Goal: Information Seeking & Learning: Learn about a topic

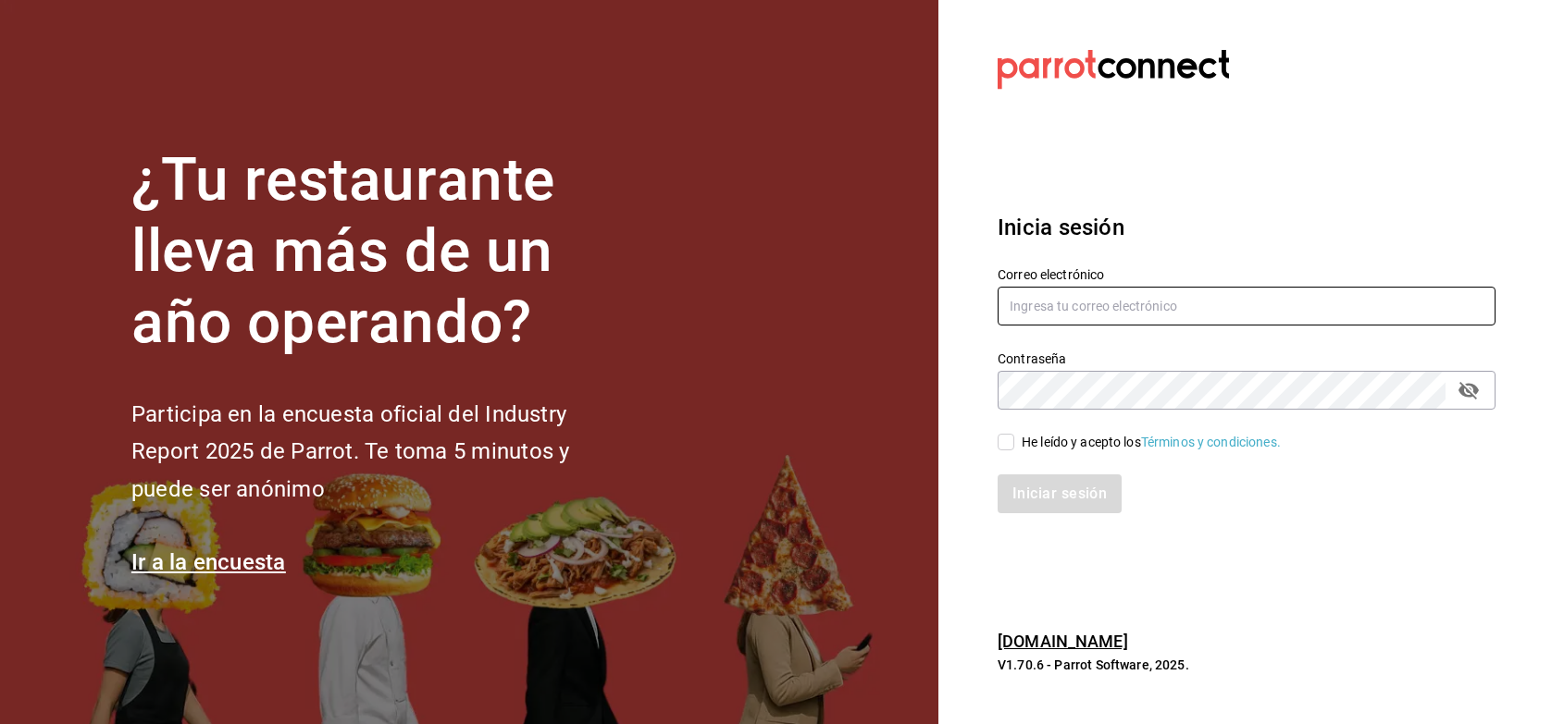
type input "[PERSON_NAME][EMAIL_ADDRESS][PERSON_NAME][DOMAIN_NAME]"
click at [1013, 441] on input "He leído y acepto los Términos y condiciones." at bounding box center [1005, 442] width 17 height 17
checkbox input "true"
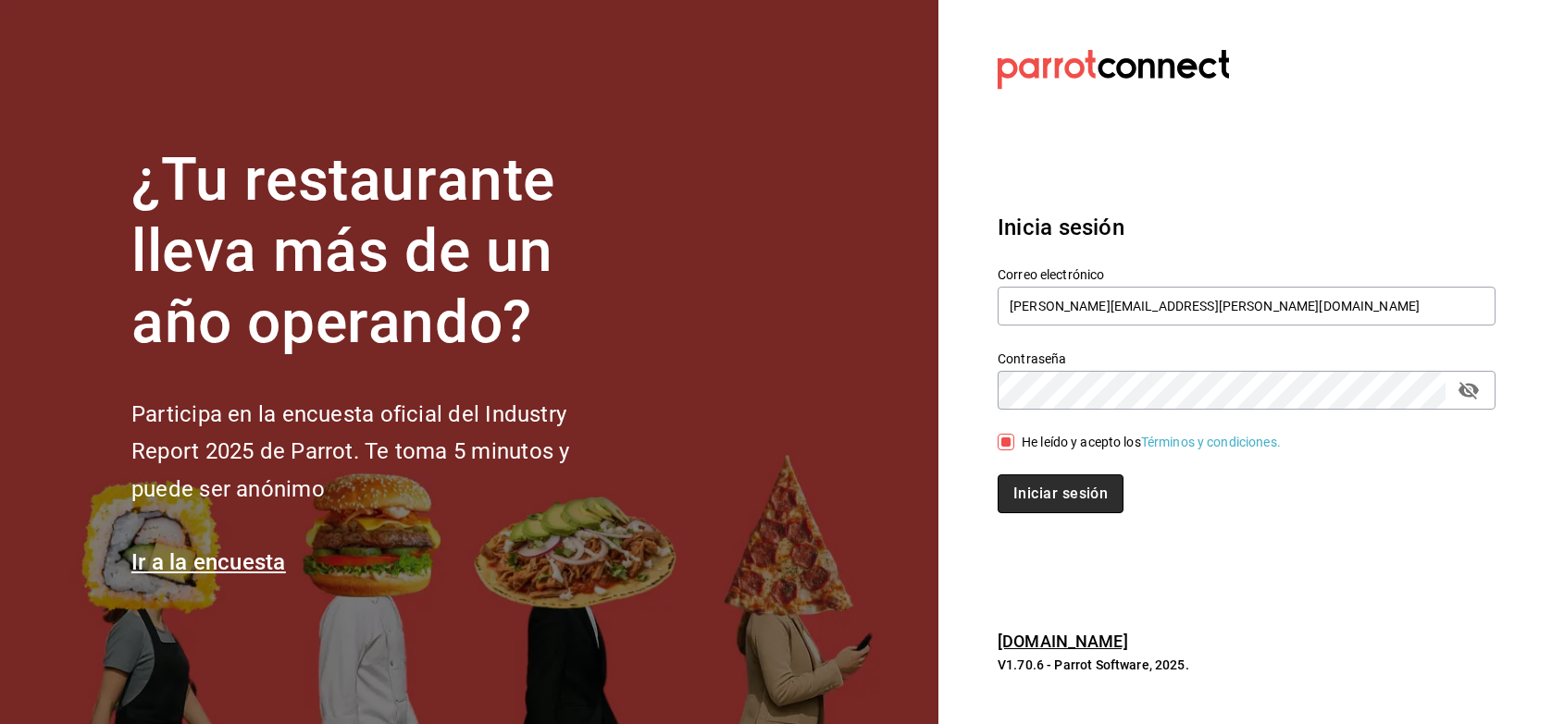
click at [1024, 479] on button "Iniciar sesión" at bounding box center [1060, 494] width 126 height 39
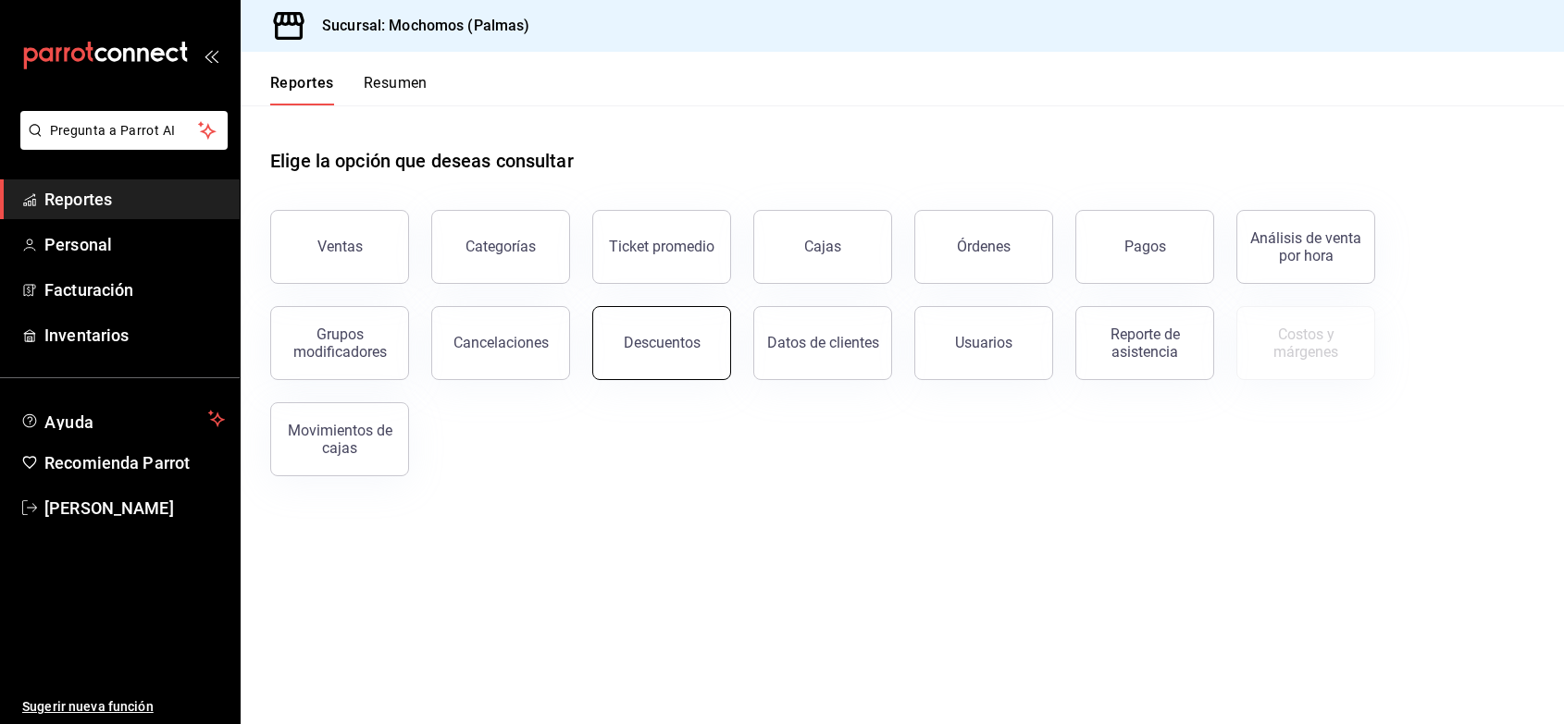
click at [685, 343] on div "Descuentos" at bounding box center [662, 343] width 77 height 18
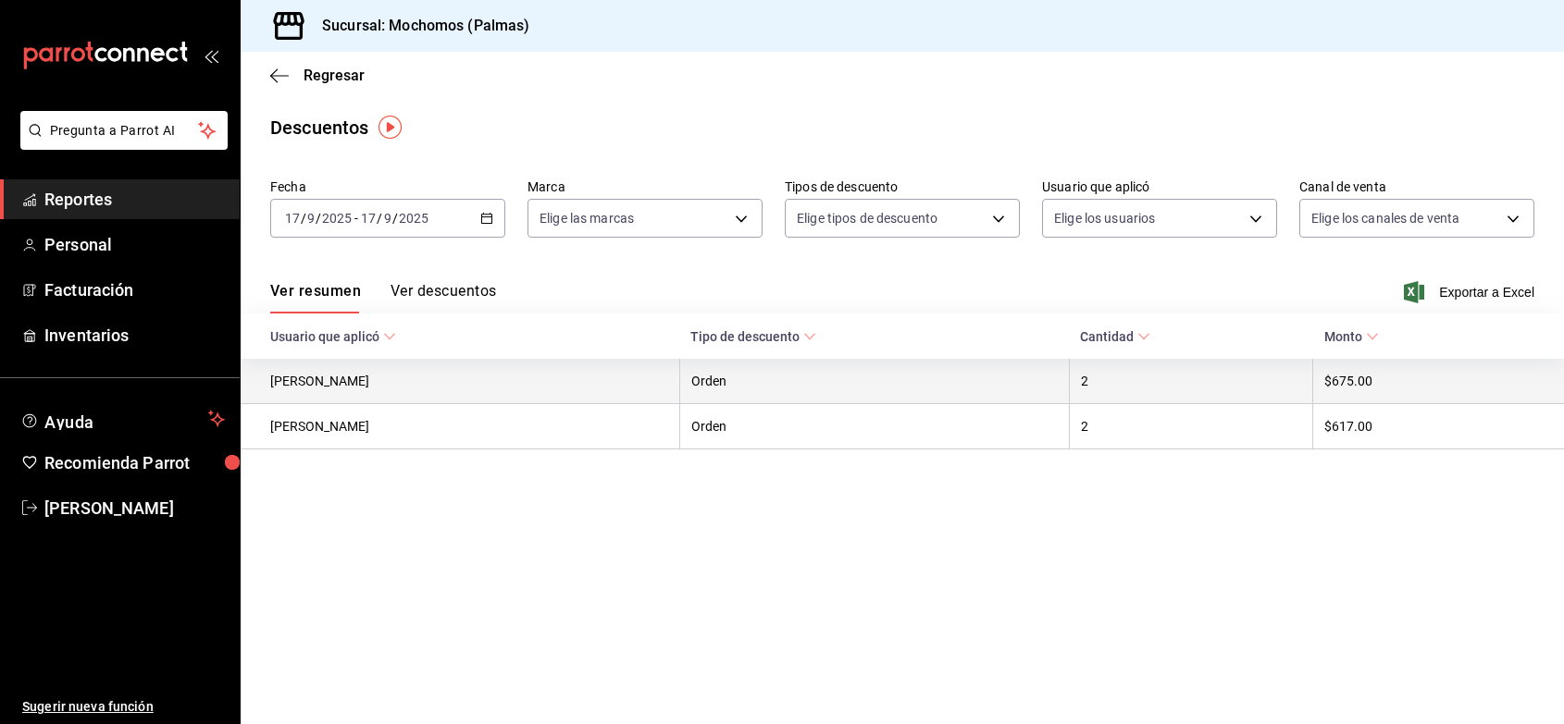
click at [679, 387] on th "DIANA CORONEL" at bounding box center [460, 381] width 439 height 45
click at [796, 382] on th "Orden" at bounding box center [874, 381] width 390 height 45
copy th "Orden"
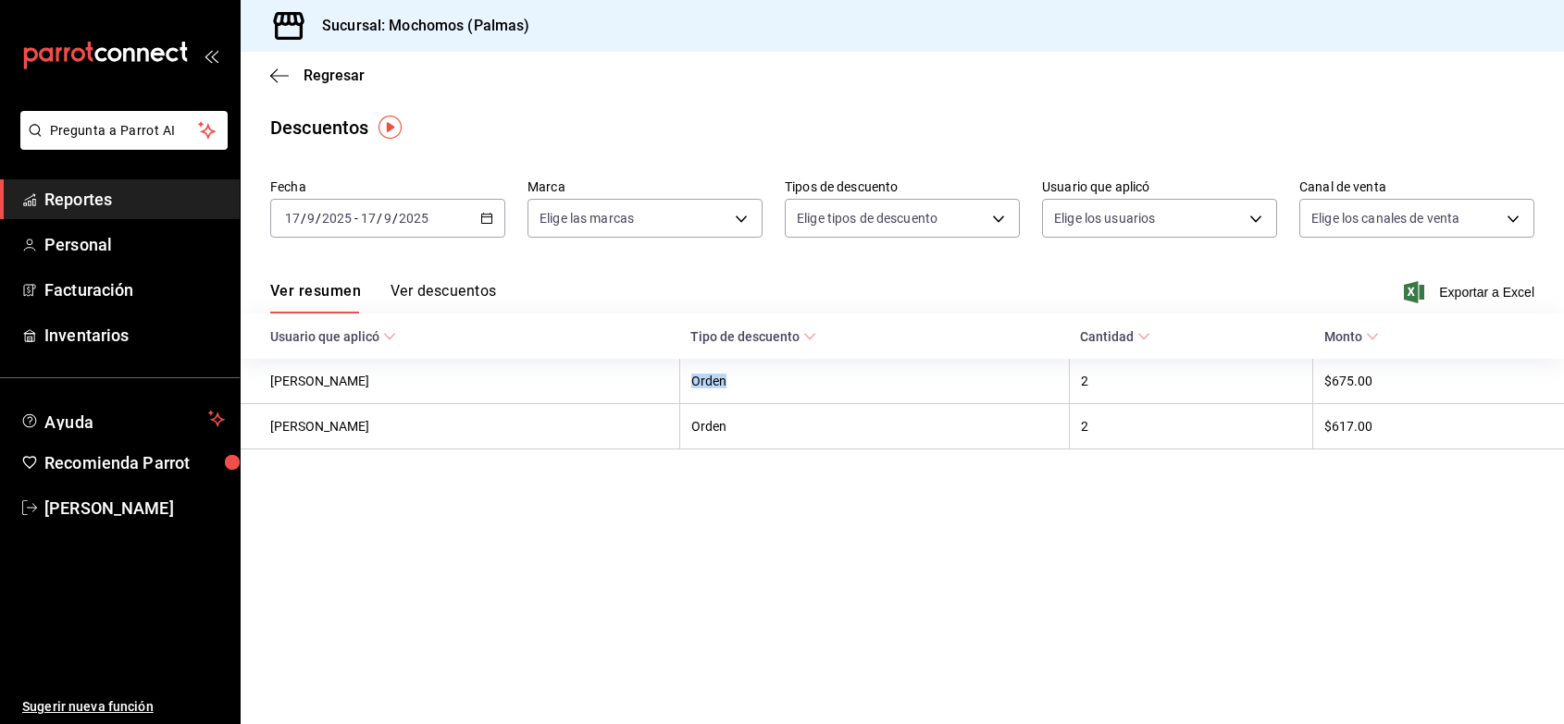
click at [815, 339] on \(Stroke\) at bounding box center [809, 337] width 11 height 6
click at [327, 76] on span "Regresar" at bounding box center [333, 76] width 61 height 18
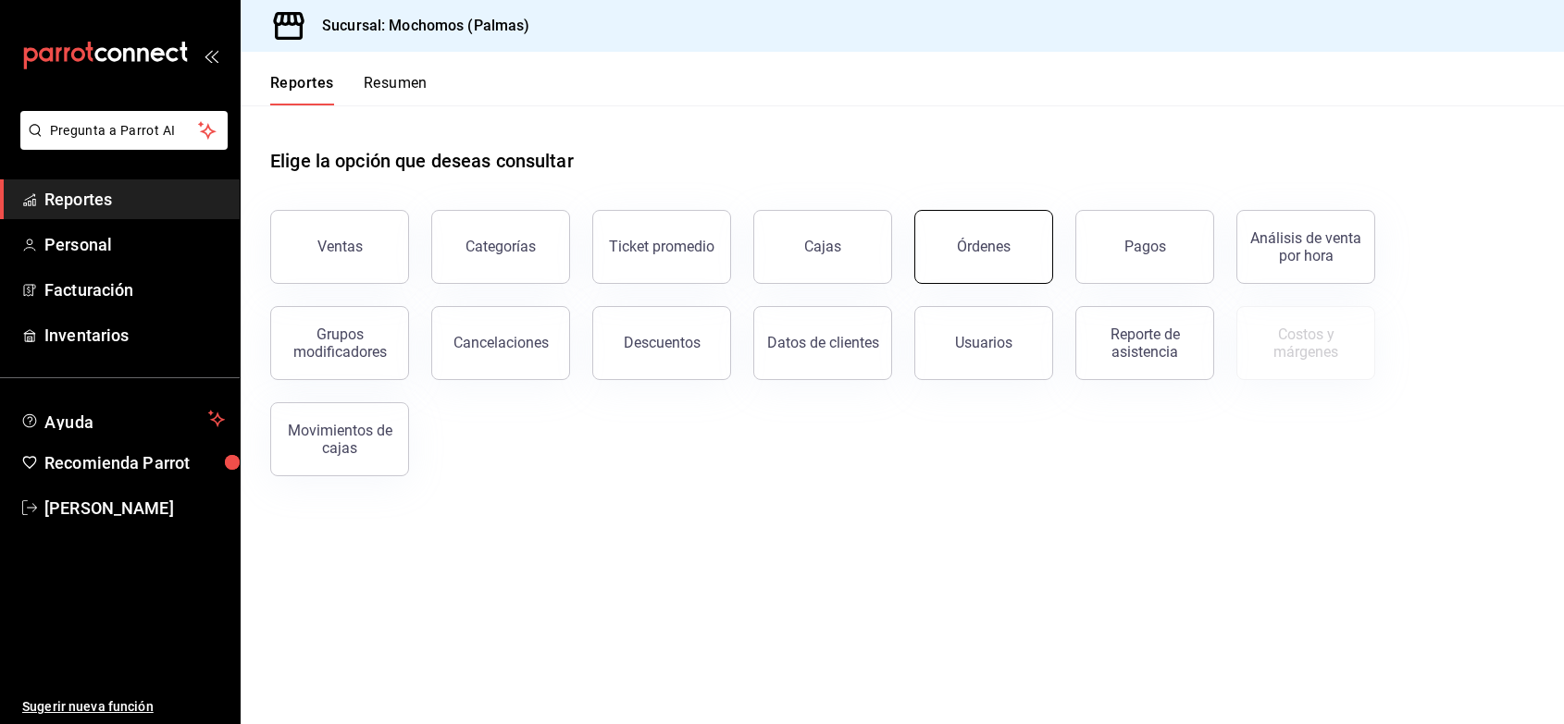
click at [960, 238] on div "Órdenes" at bounding box center [984, 247] width 54 height 18
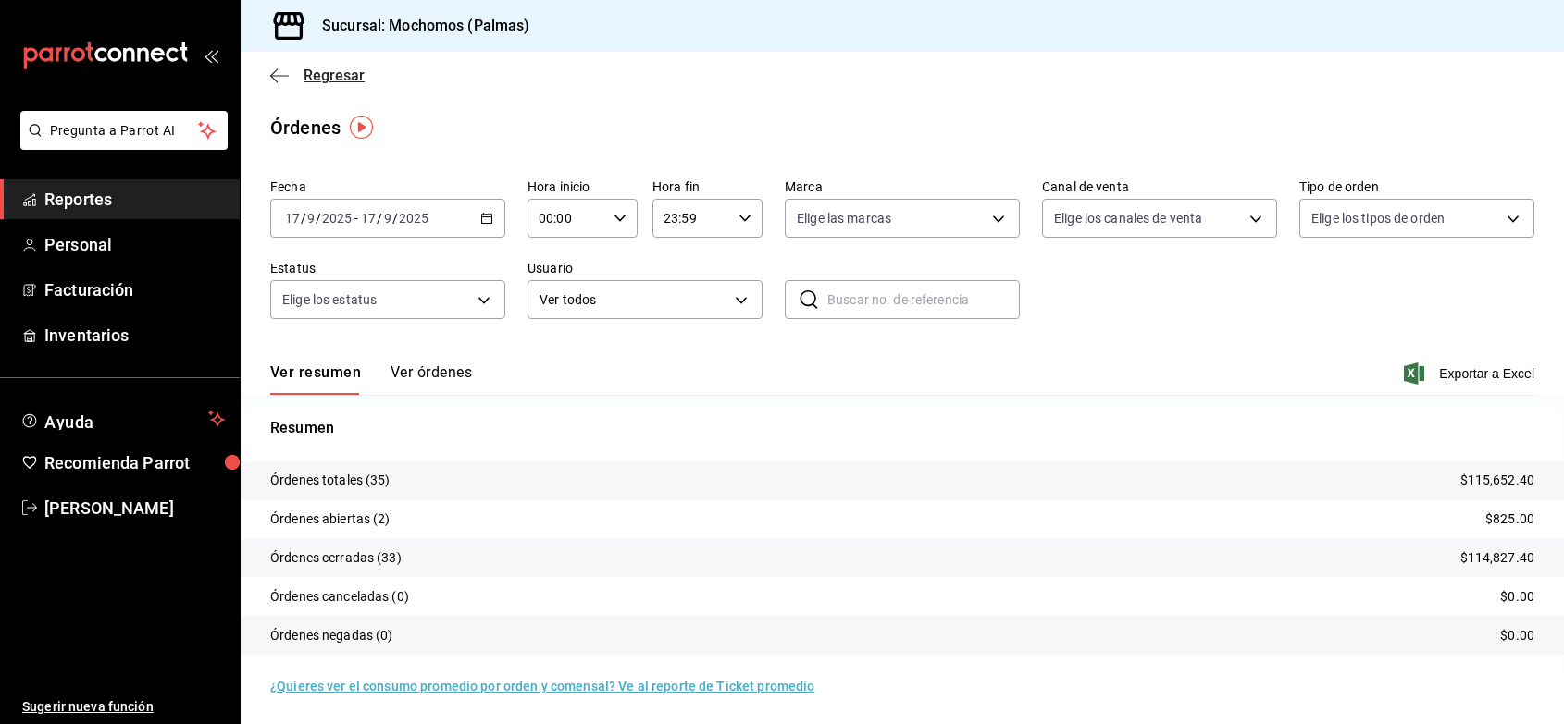
click at [320, 71] on span "Regresar" at bounding box center [333, 76] width 61 height 18
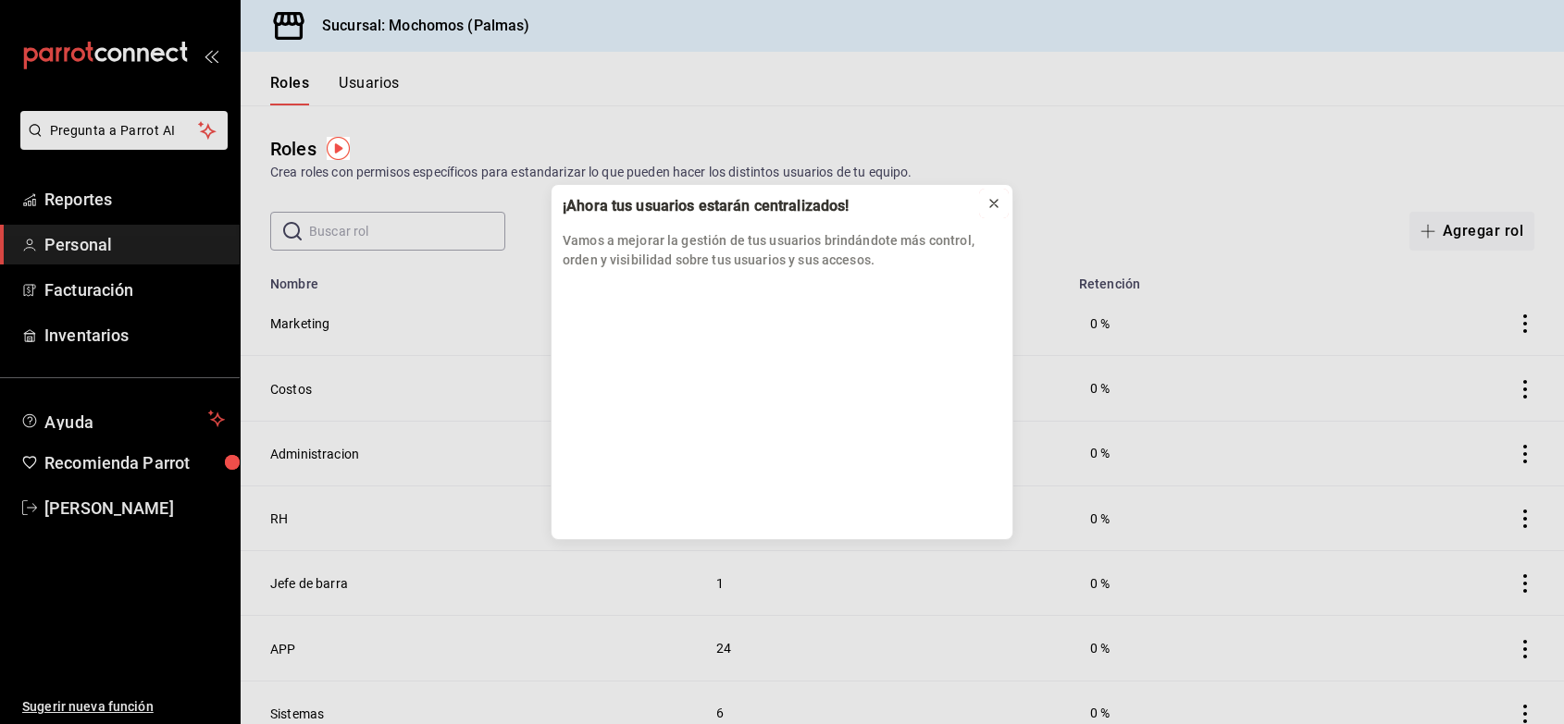
click at [995, 204] on icon at bounding box center [993, 203] width 7 height 7
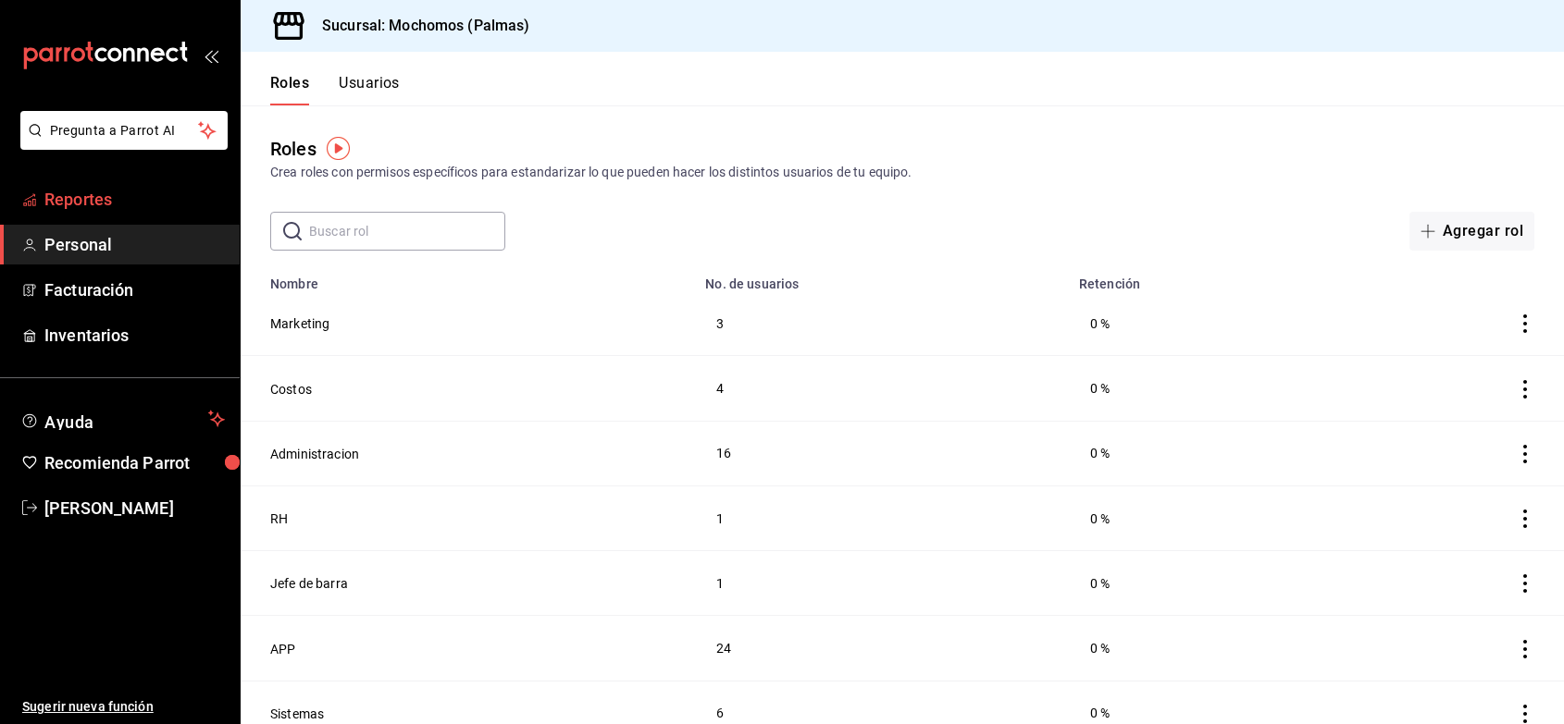
click at [93, 204] on span "Reportes" at bounding box center [134, 199] width 180 height 25
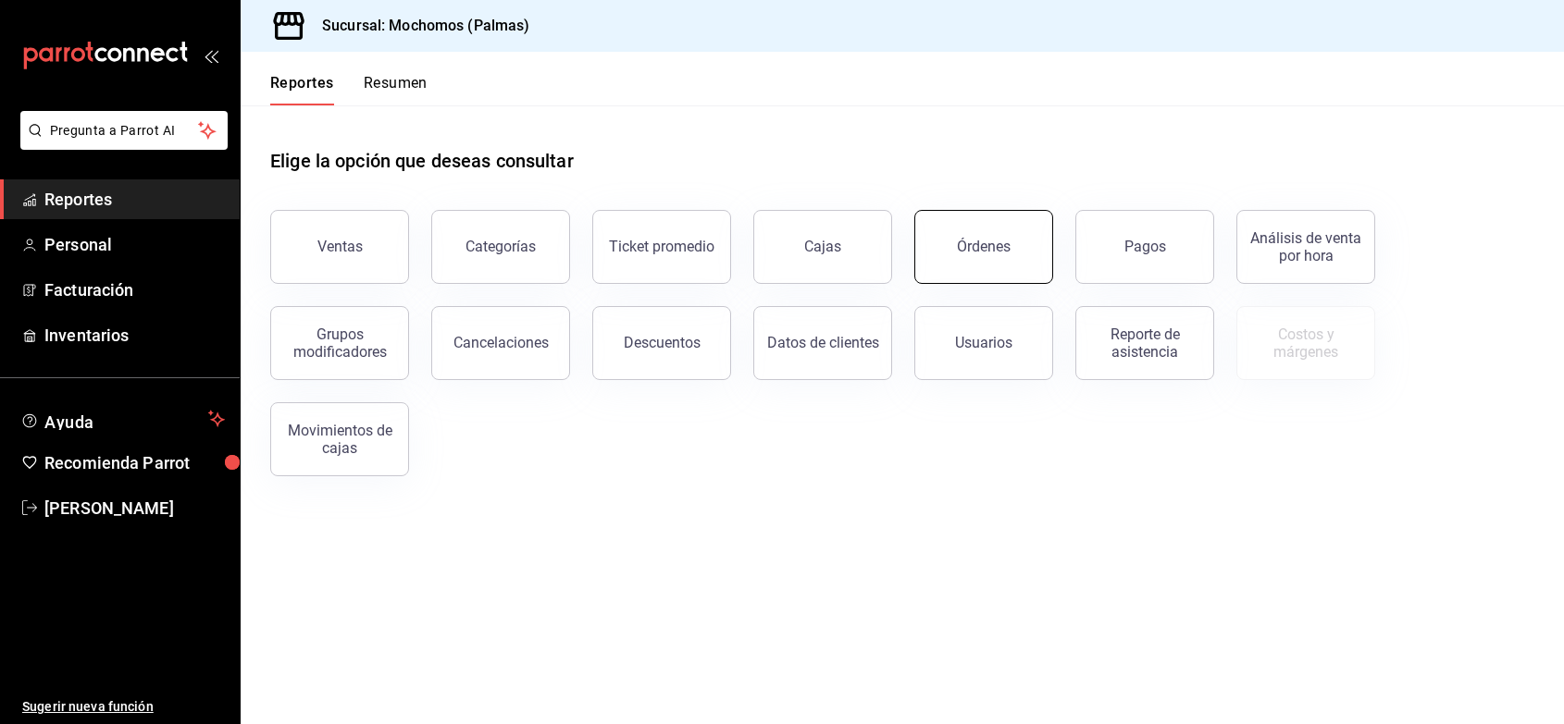
click at [946, 261] on button "Órdenes" at bounding box center [983, 247] width 139 height 74
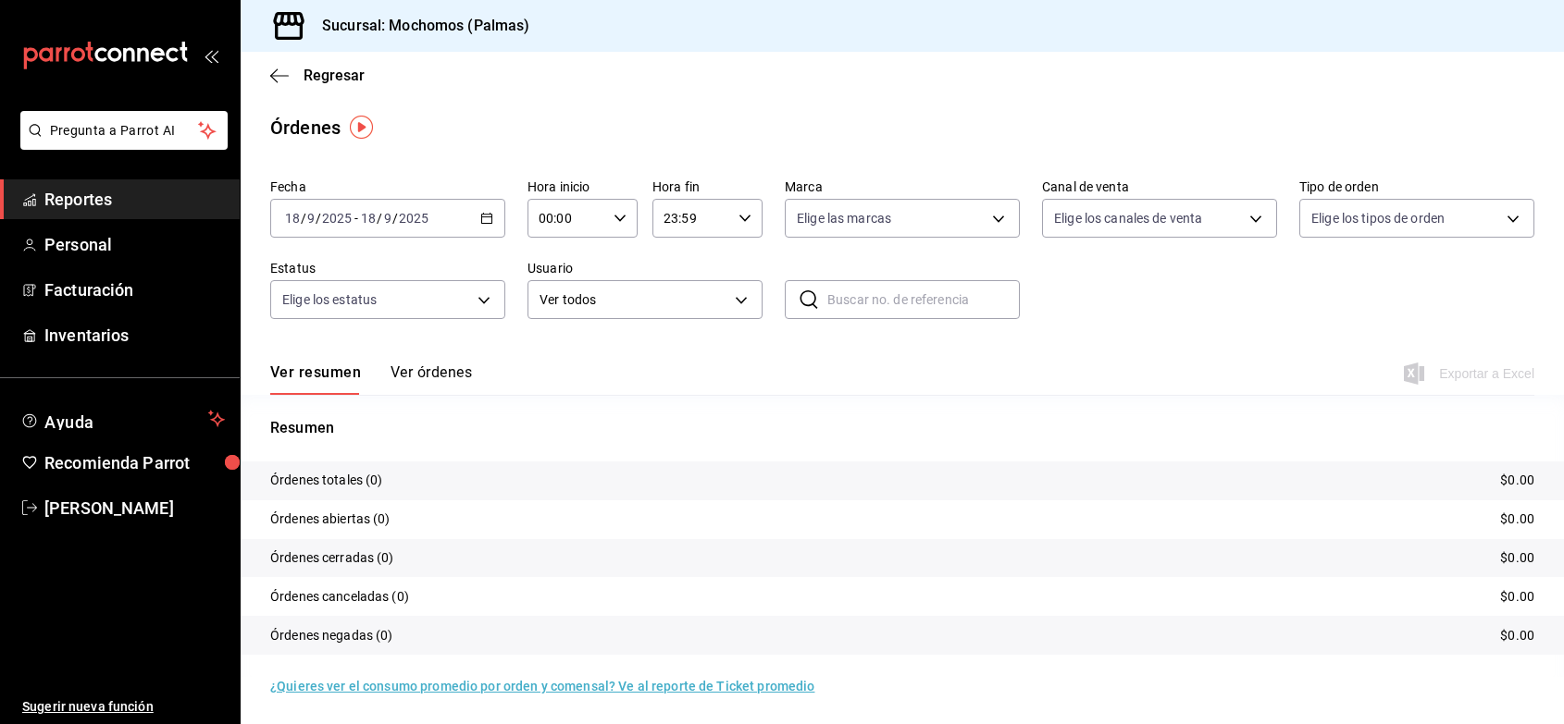
click at [474, 217] on div "[DATE] [DATE] - [DATE] [DATE]" at bounding box center [387, 218] width 235 height 39
click at [387, 301] on li "Ayer" at bounding box center [357, 316] width 173 height 42
click at [340, 80] on span "Regresar" at bounding box center [333, 76] width 61 height 18
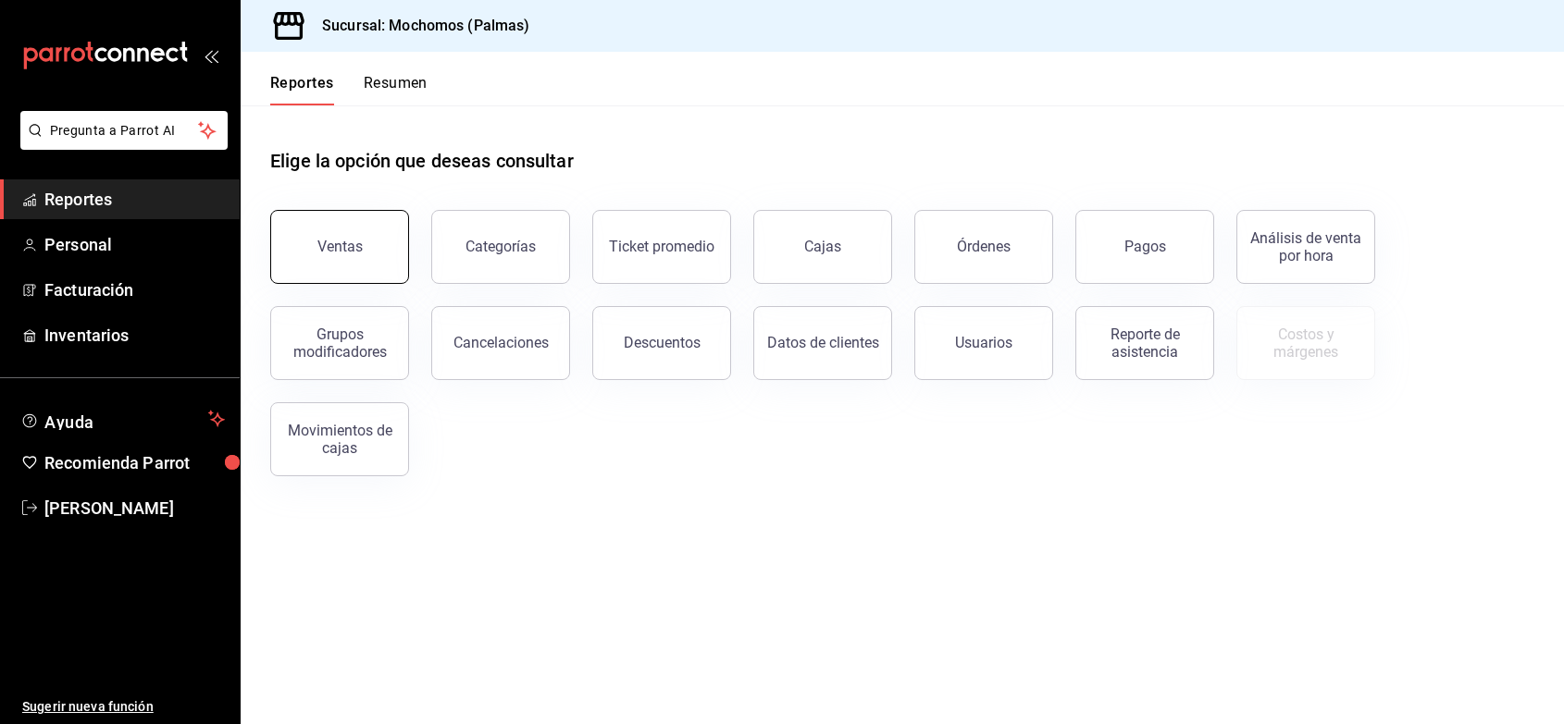
click at [334, 237] on button "Ventas" at bounding box center [339, 247] width 139 height 74
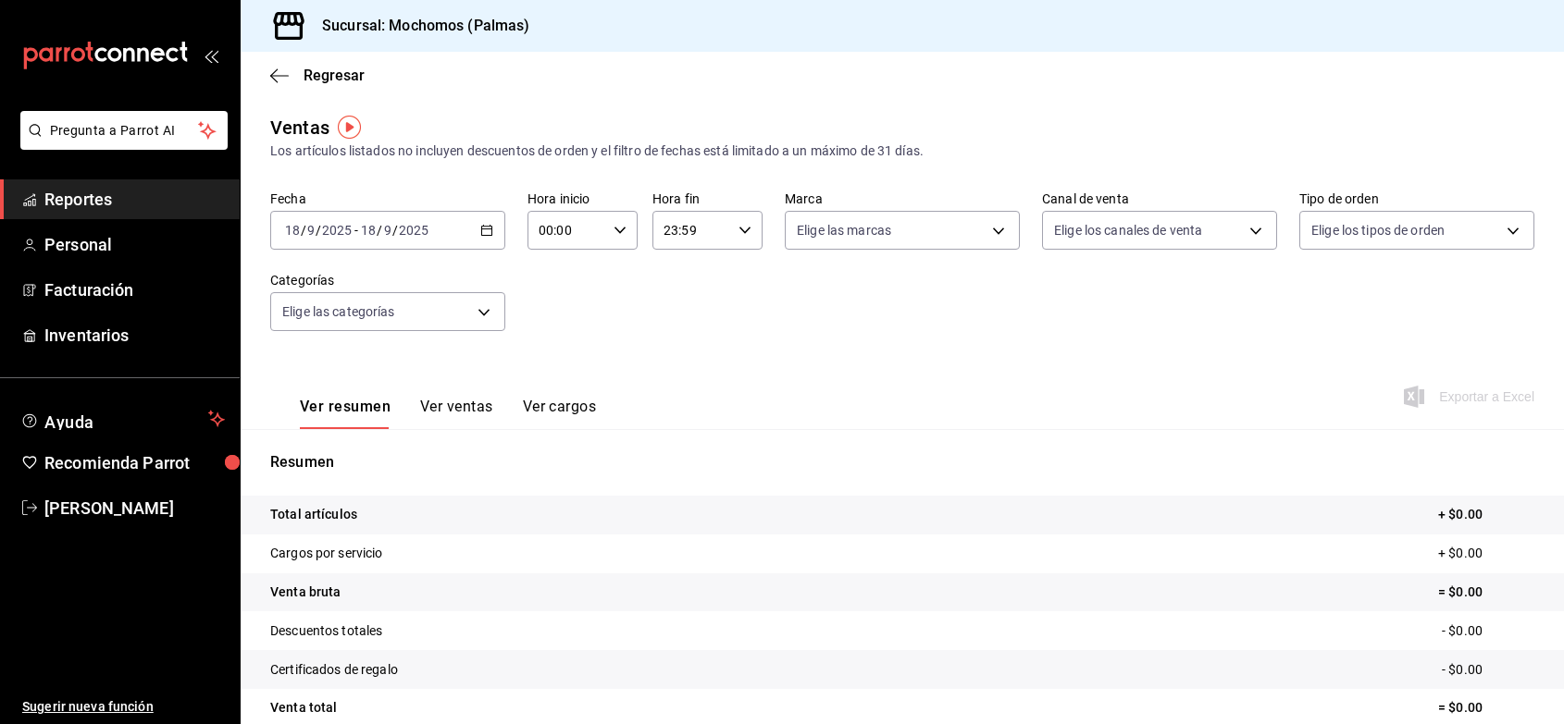
click at [377, 236] on span "/" at bounding box center [380, 230] width 6 height 15
click at [336, 319] on span "Ayer" at bounding box center [357, 327] width 143 height 19
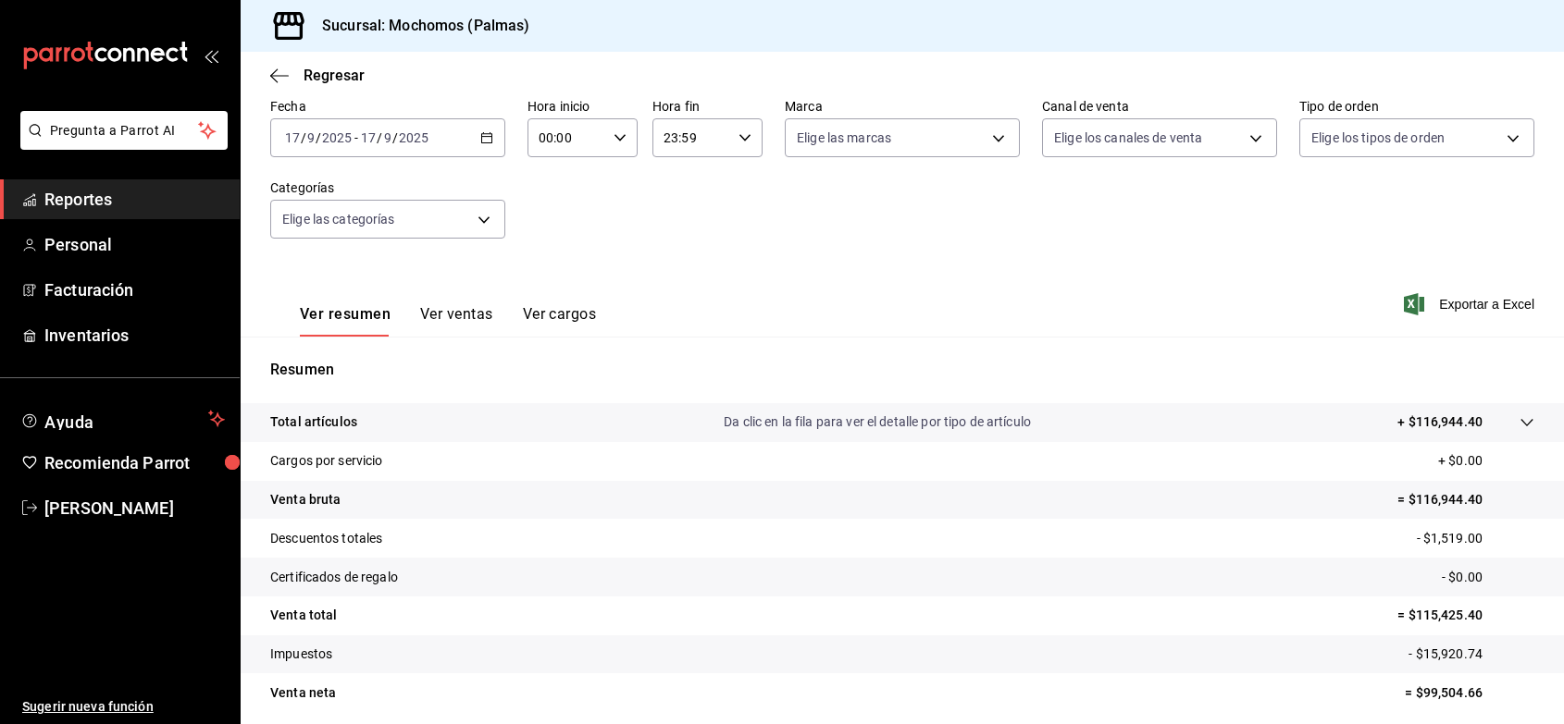
scroll to position [139, 0]
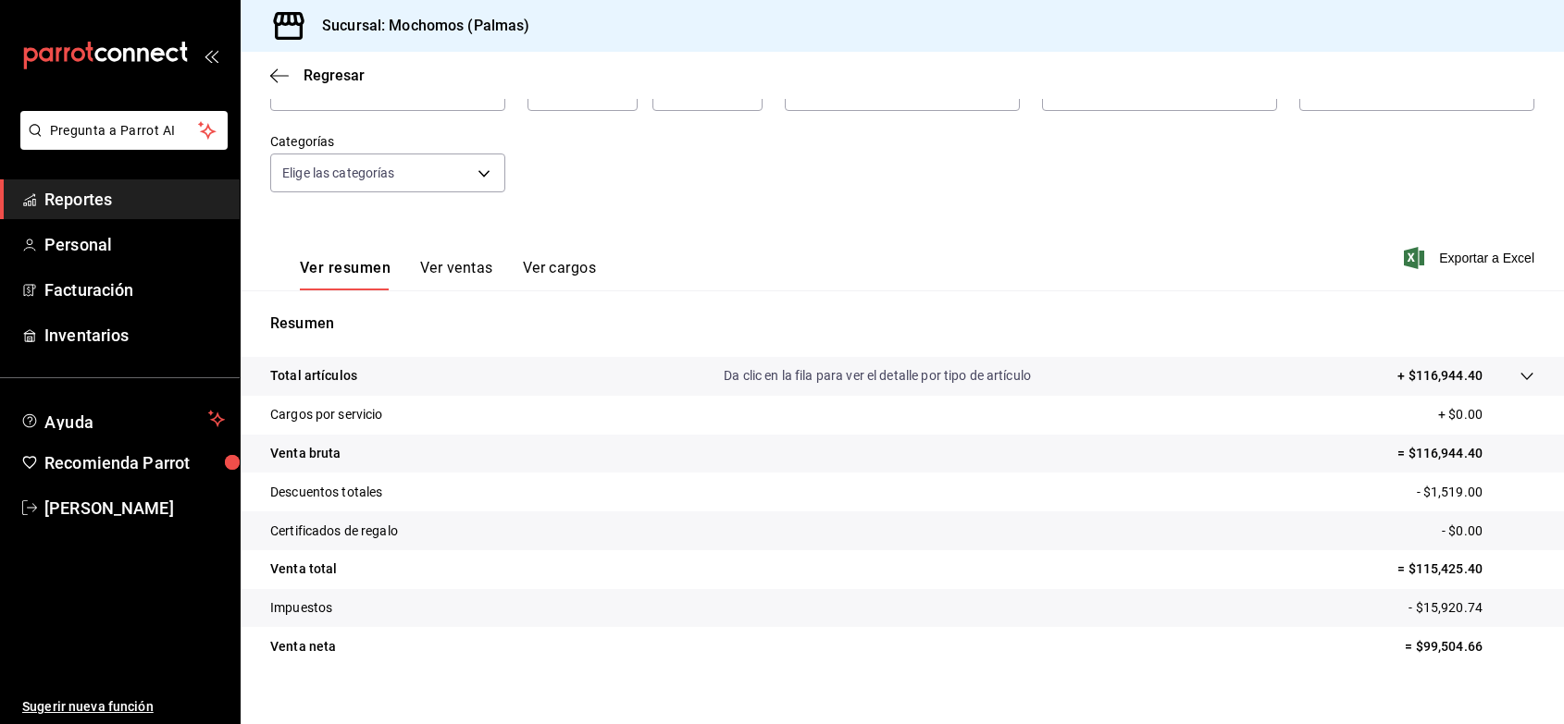
click at [1510, 384] on div at bounding box center [1508, 375] width 52 height 19
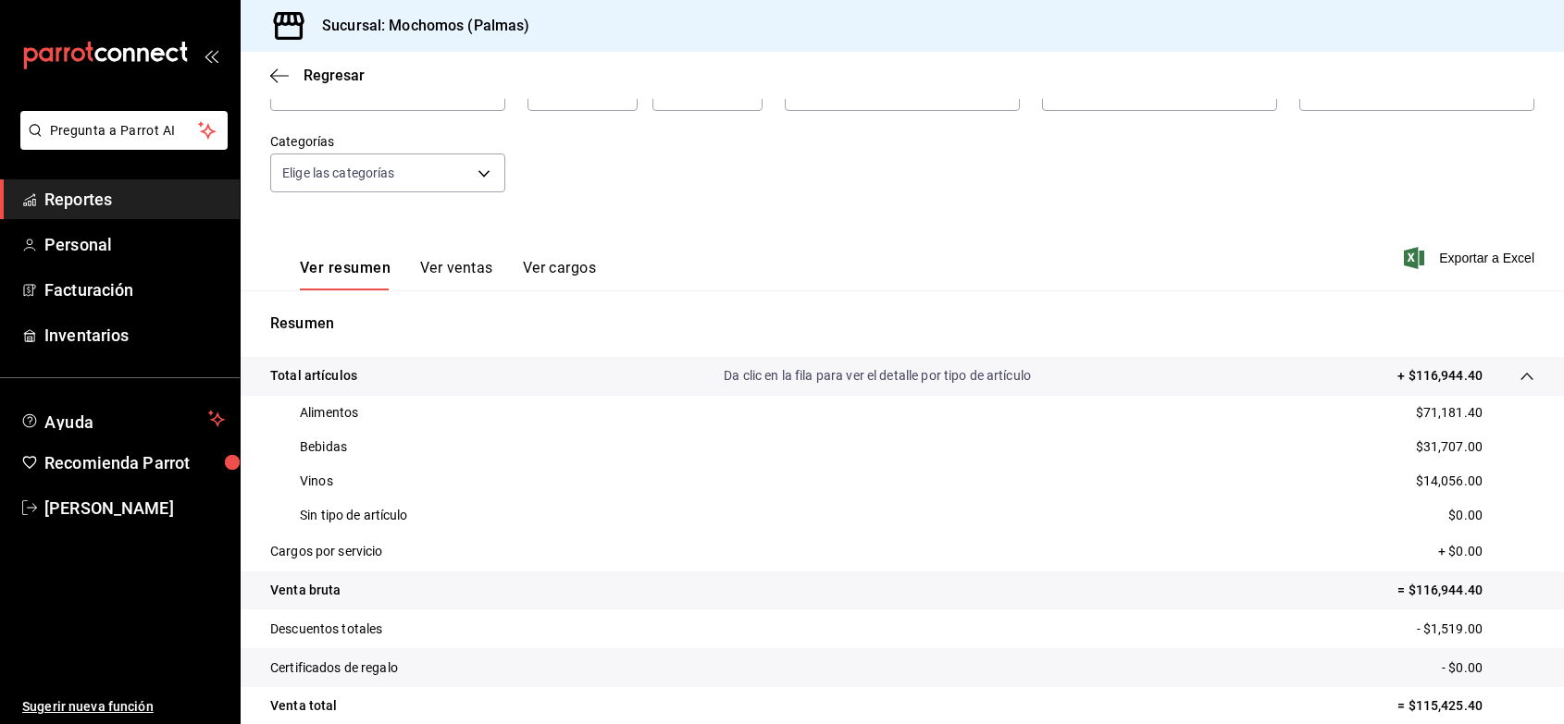
click at [472, 268] on button "Ver ventas" at bounding box center [456, 274] width 73 height 31
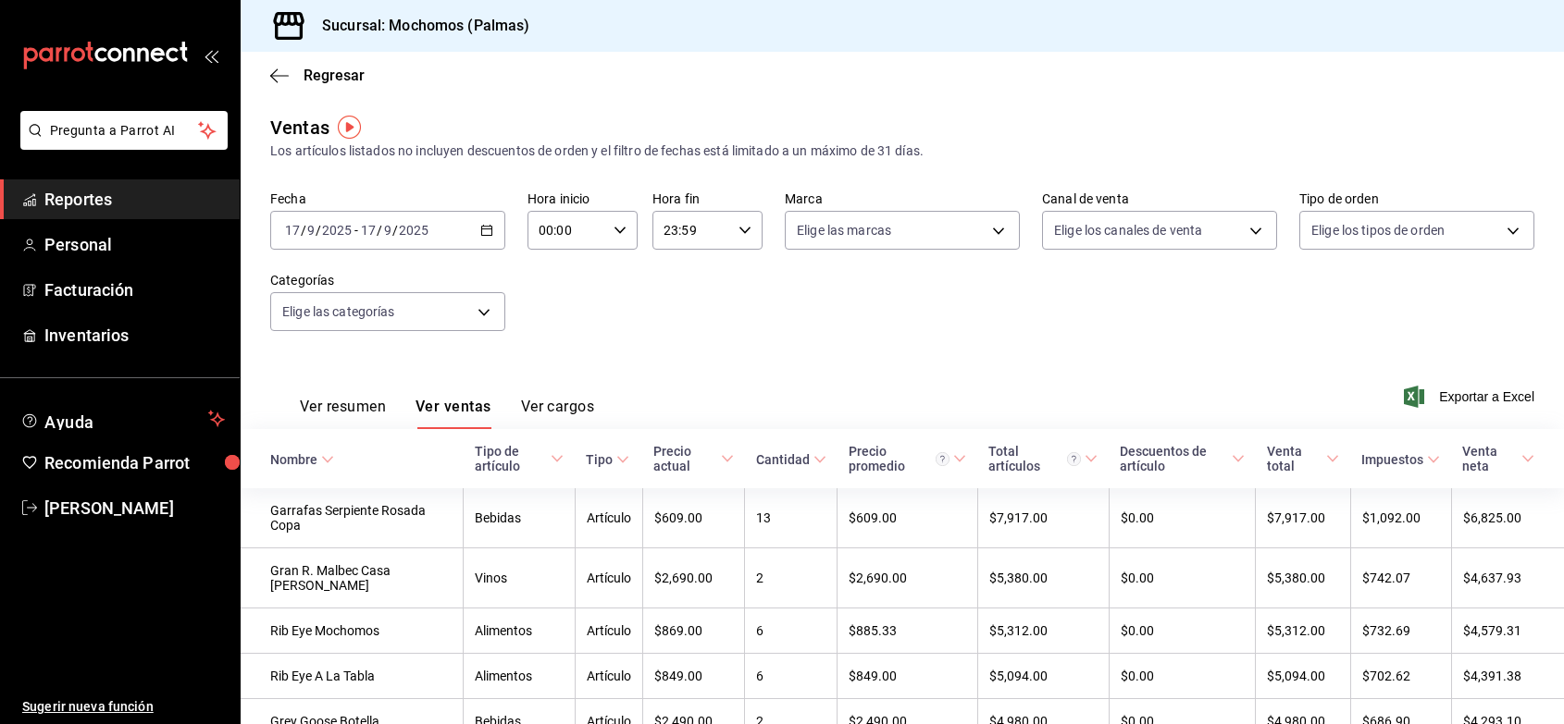
click at [328, 465] on icon at bounding box center [327, 459] width 13 height 13
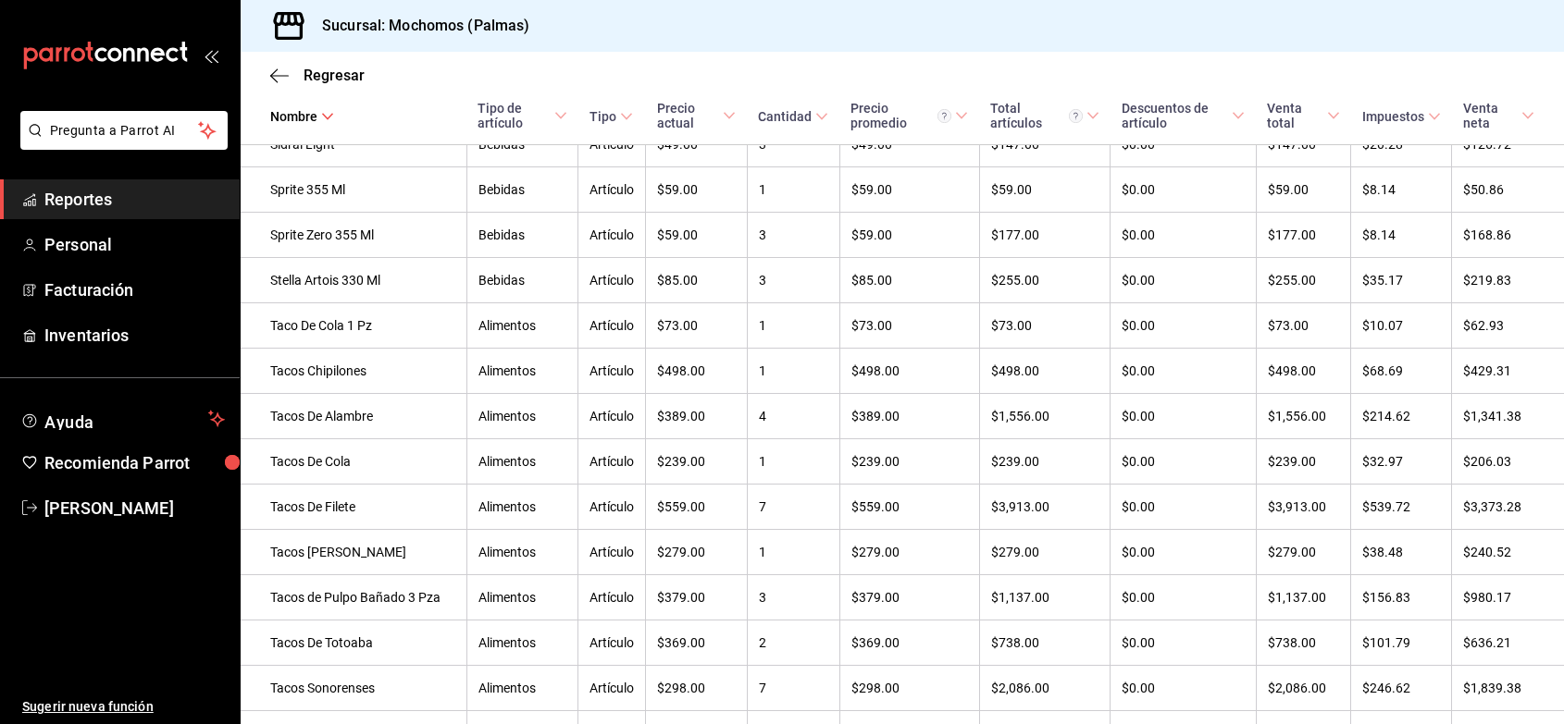
scroll to position [4948, 0]
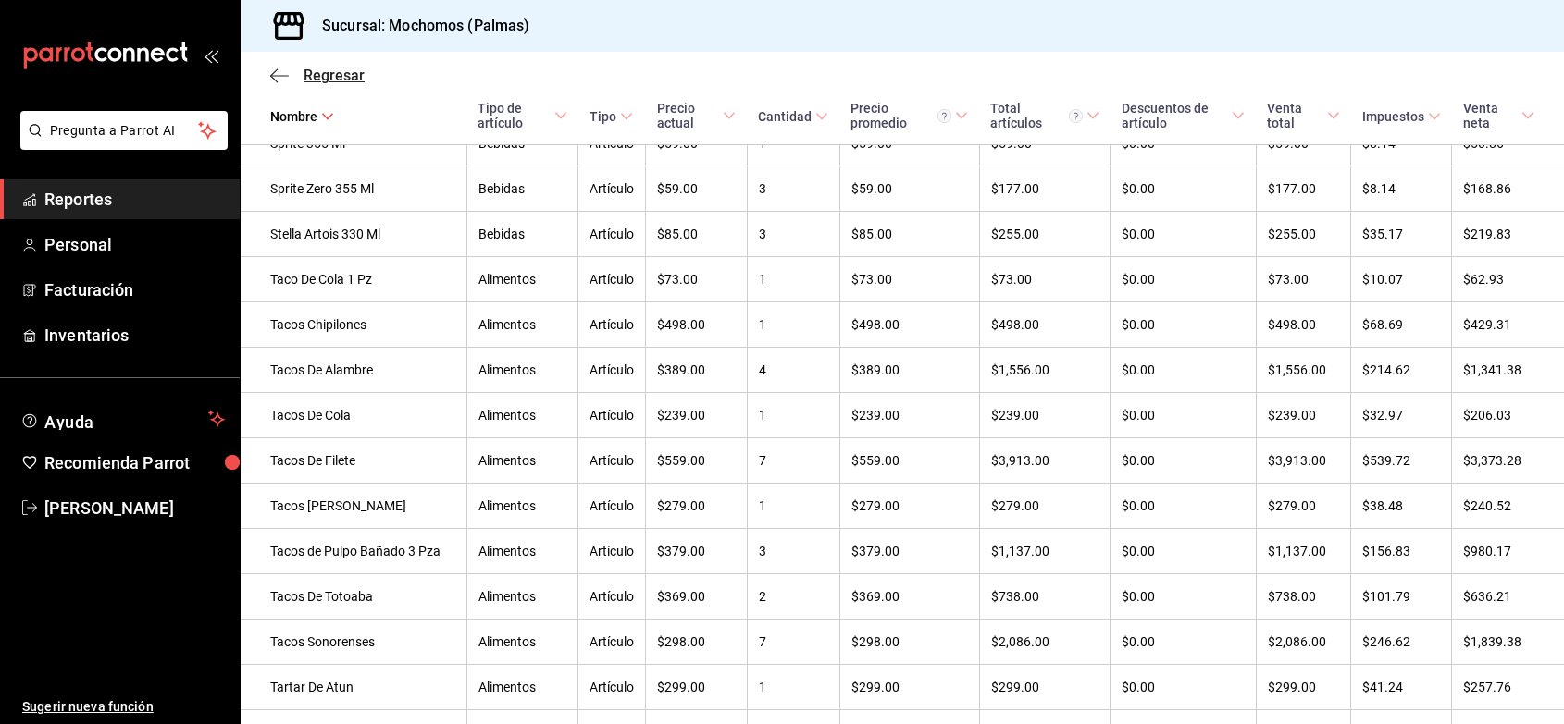
click at [340, 83] on span "Regresar" at bounding box center [333, 76] width 61 height 18
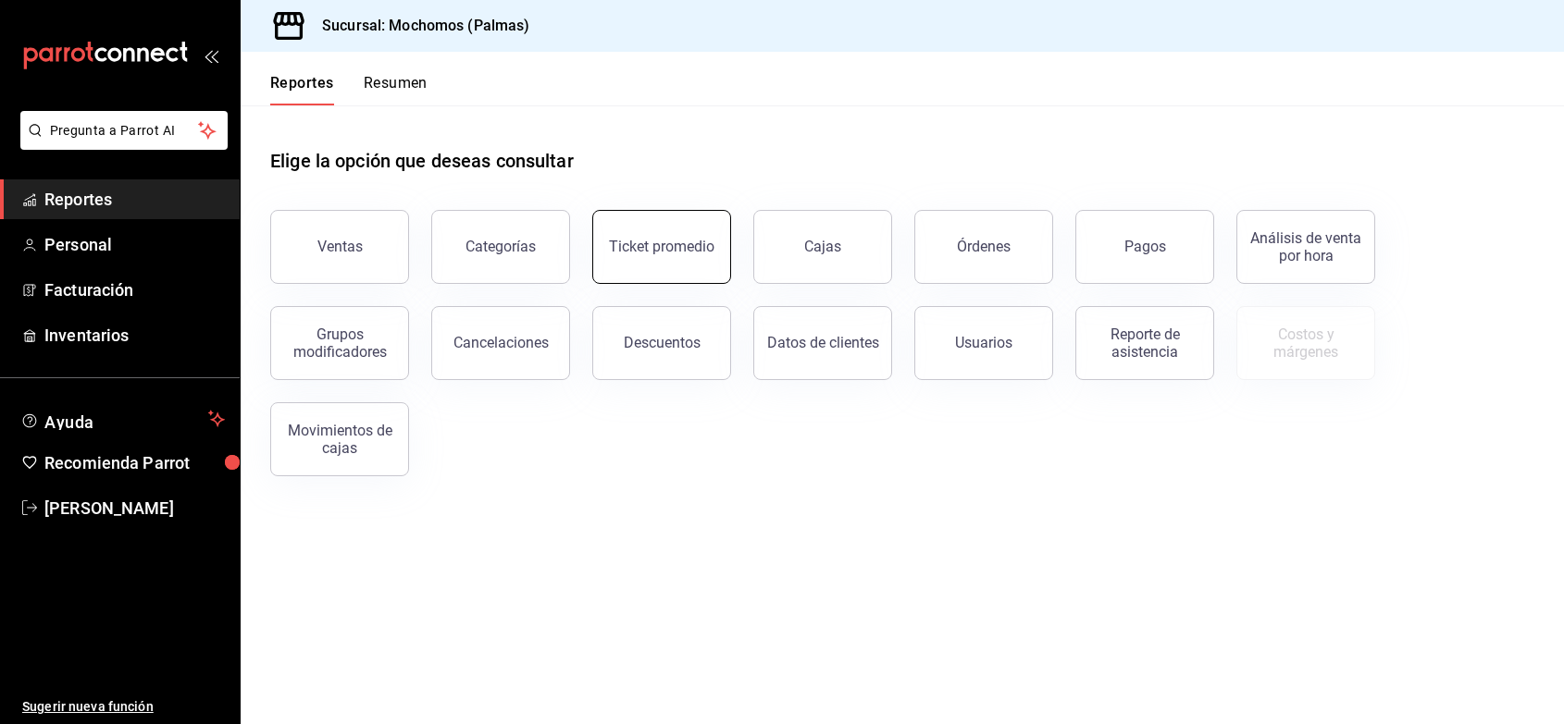
click at [632, 229] on button "Ticket promedio" at bounding box center [661, 247] width 139 height 74
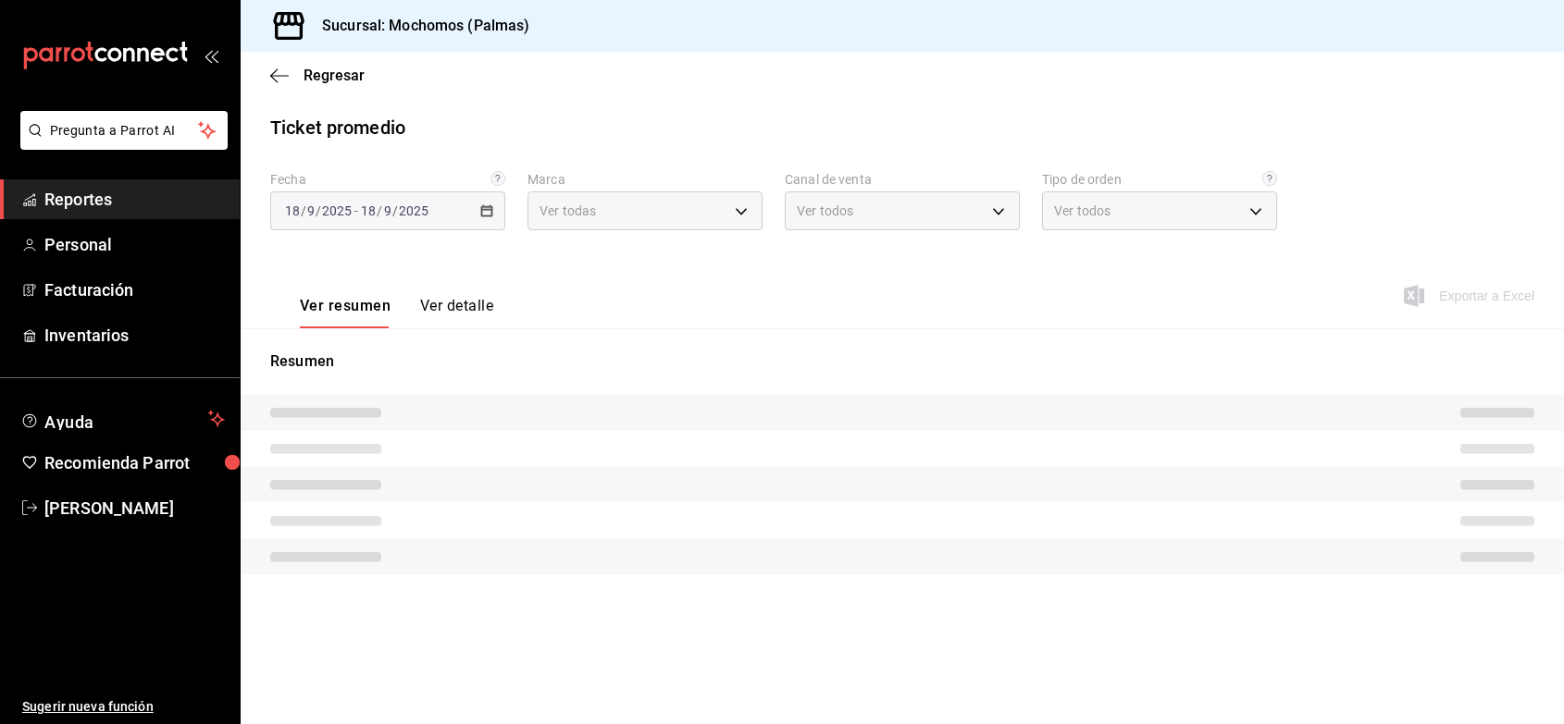
type input "70f98016-ab90-4f26-81e6-ab4884d8d8a0"
type input "PARROT,UBER_EATS,RAPPI,DIDI_FOOD,ONLINE"
type input "1406dacc-122d-474b-a961-72adf1b142d8,23052771-8e1b-43e3-b7da-1a661d939937,EXTER…"
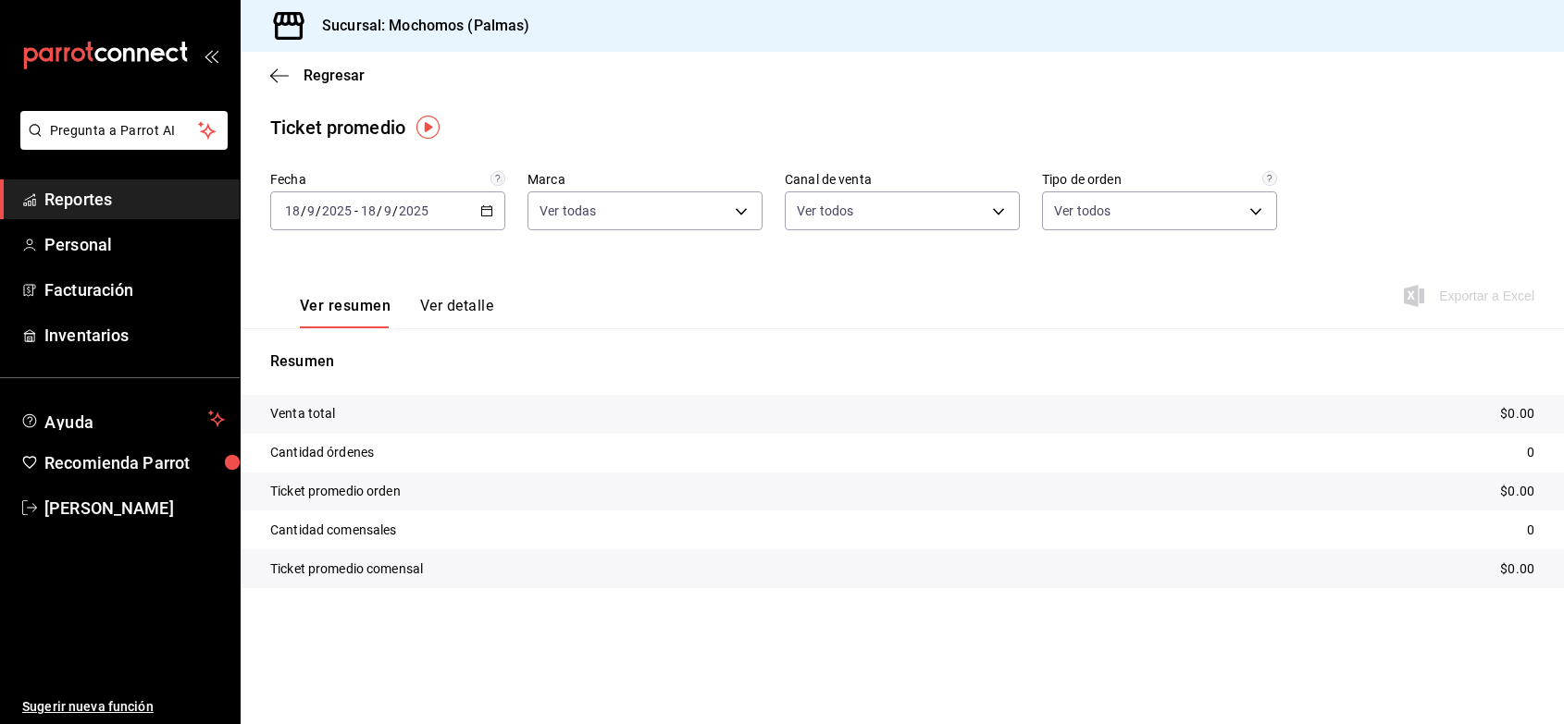
click at [477, 206] on div "[DATE] [DATE] - [DATE] [DATE]" at bounding box center [387, 211] width 235 height 39
click at [312, 79] on span "Regresar" at bounding box center [333, 76] width 61 height 18
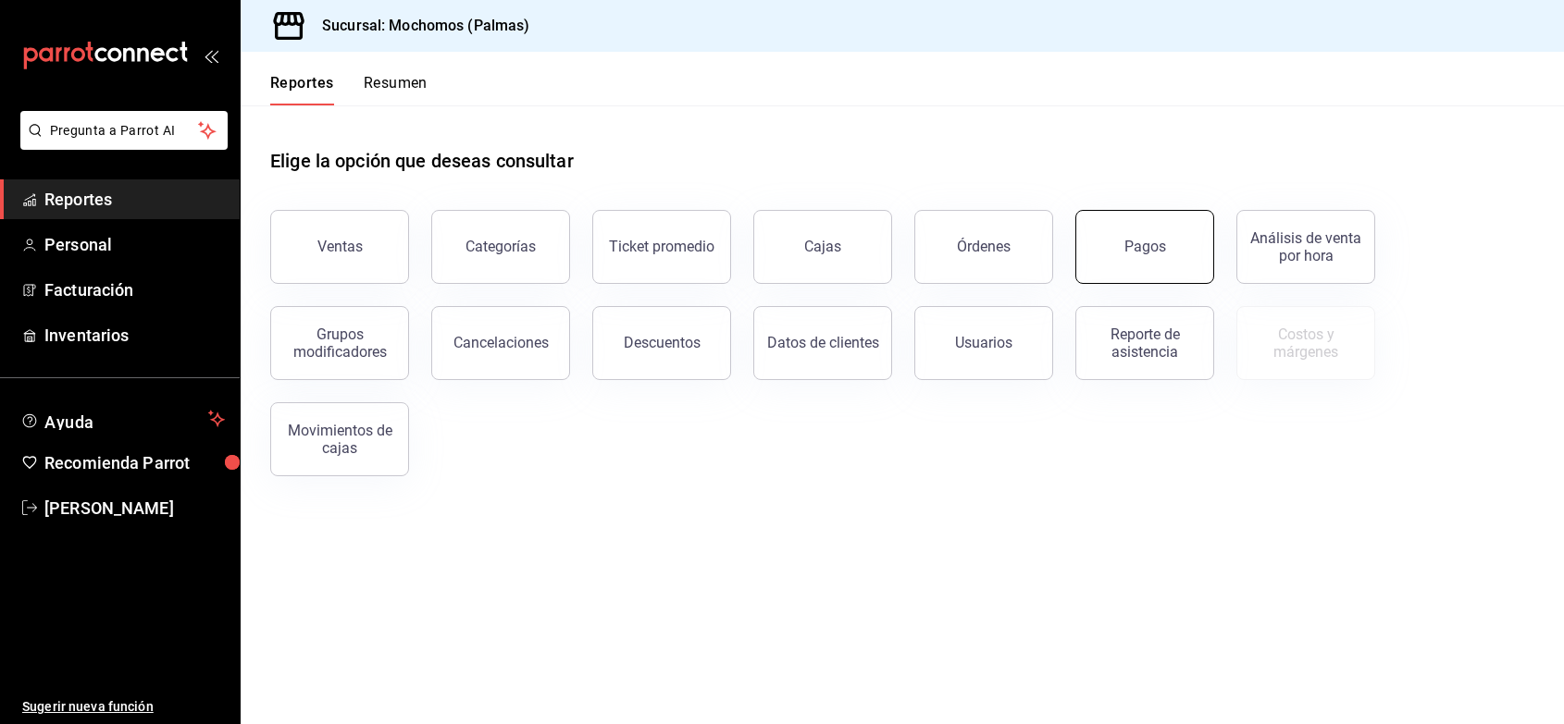
click at [1106, 259] on button "Pagos" at bounding box center [1144, 247] width 139 height 74
click at [1106, 259] on html "Pregunta a Parrot AI Reportes Personal Facturación Inventarios Ayuda Recomienda…" at bounding box center [782, 362] width 1564 height 724
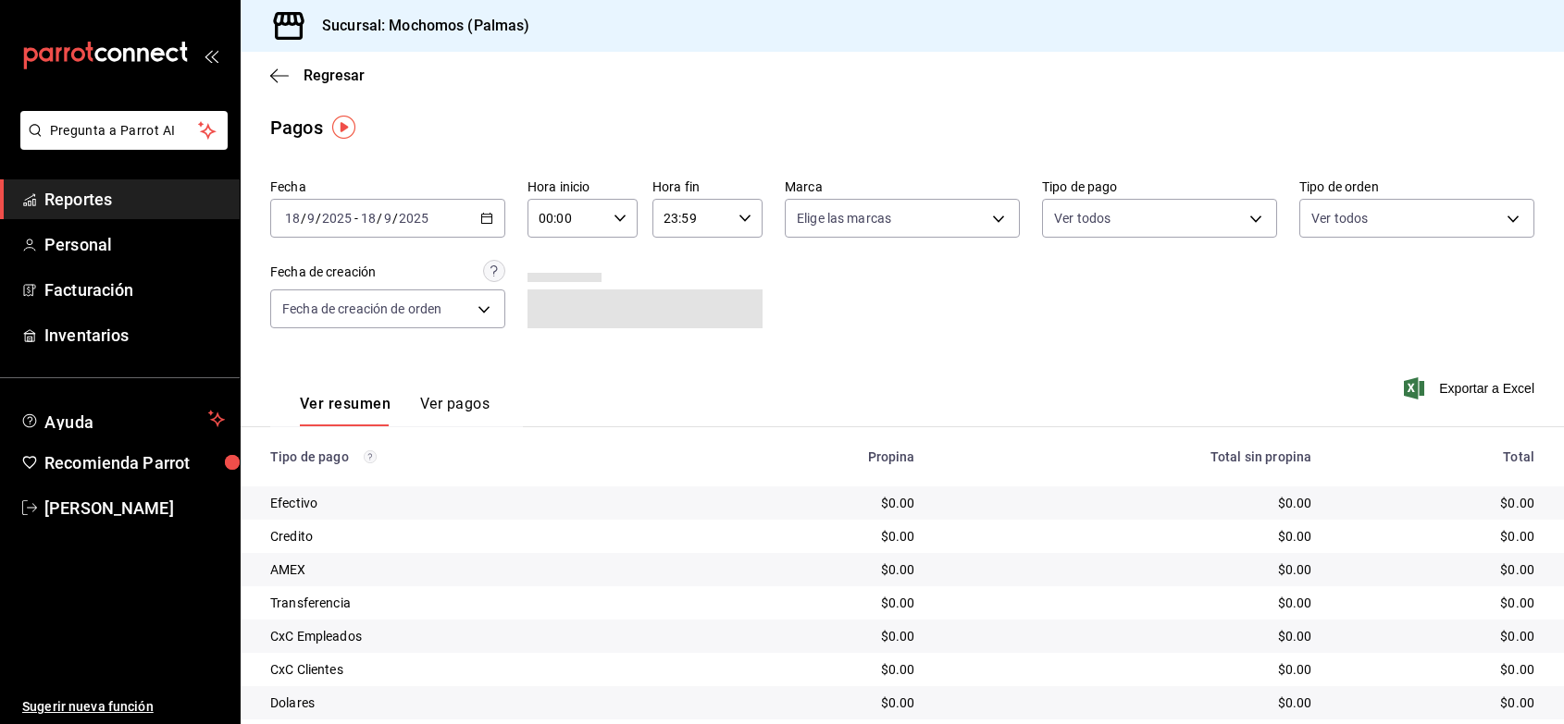
click at [461, 223] on div "[DATE] [DATE] - [DATE] [DATE]" at bounding box center [387, 218] width 235 height 39
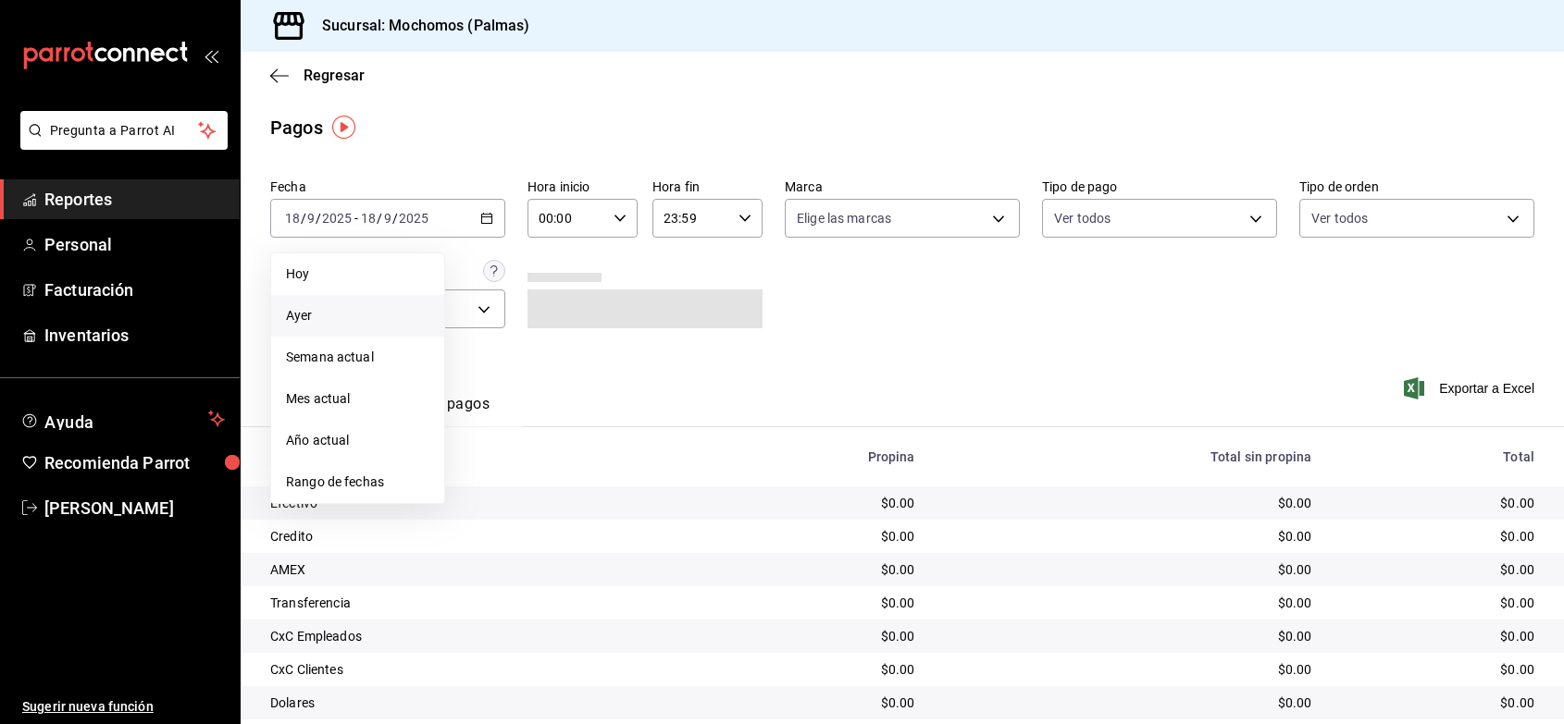
click at [382, 315] on span "Ayer" at bounding box center [357, 315] width 143 height 19
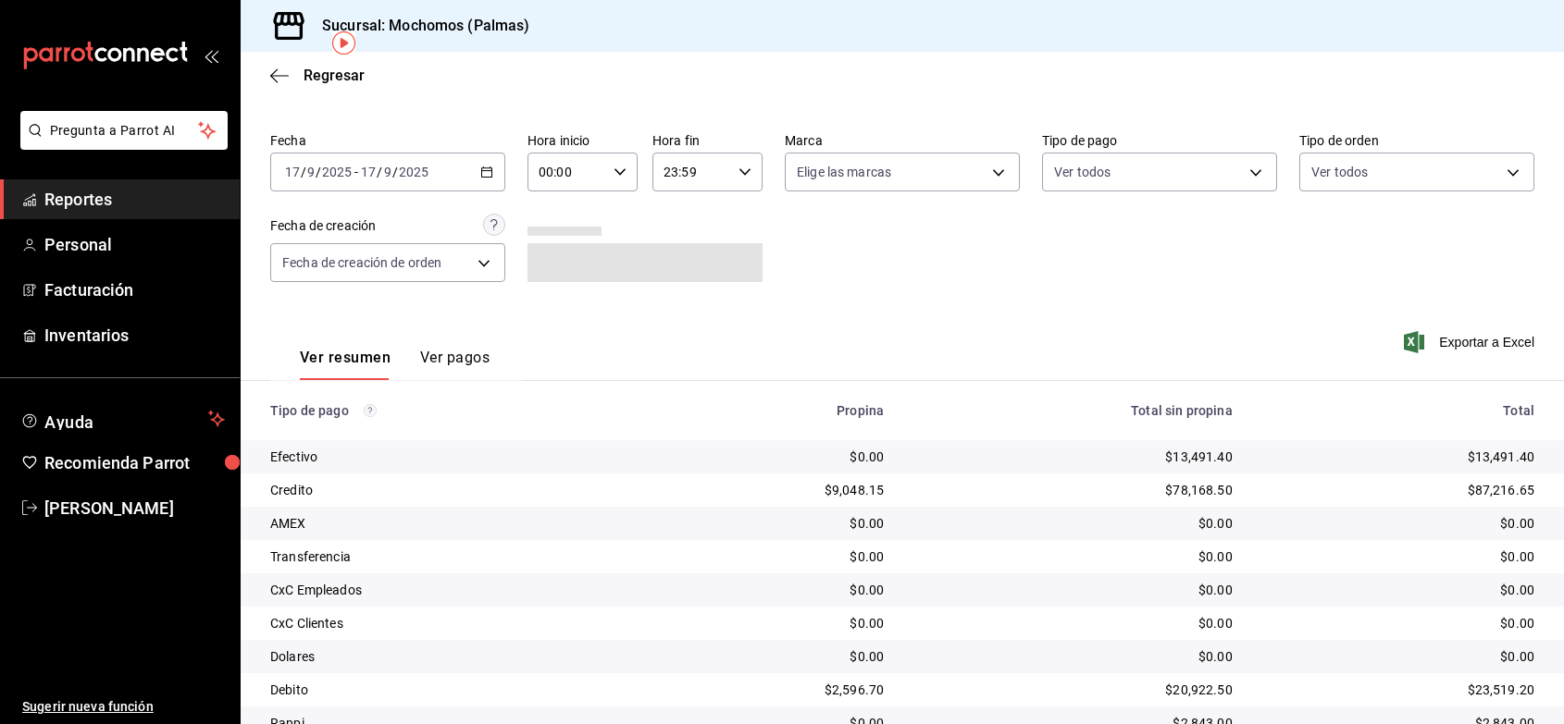
scroll to position [93, 0]
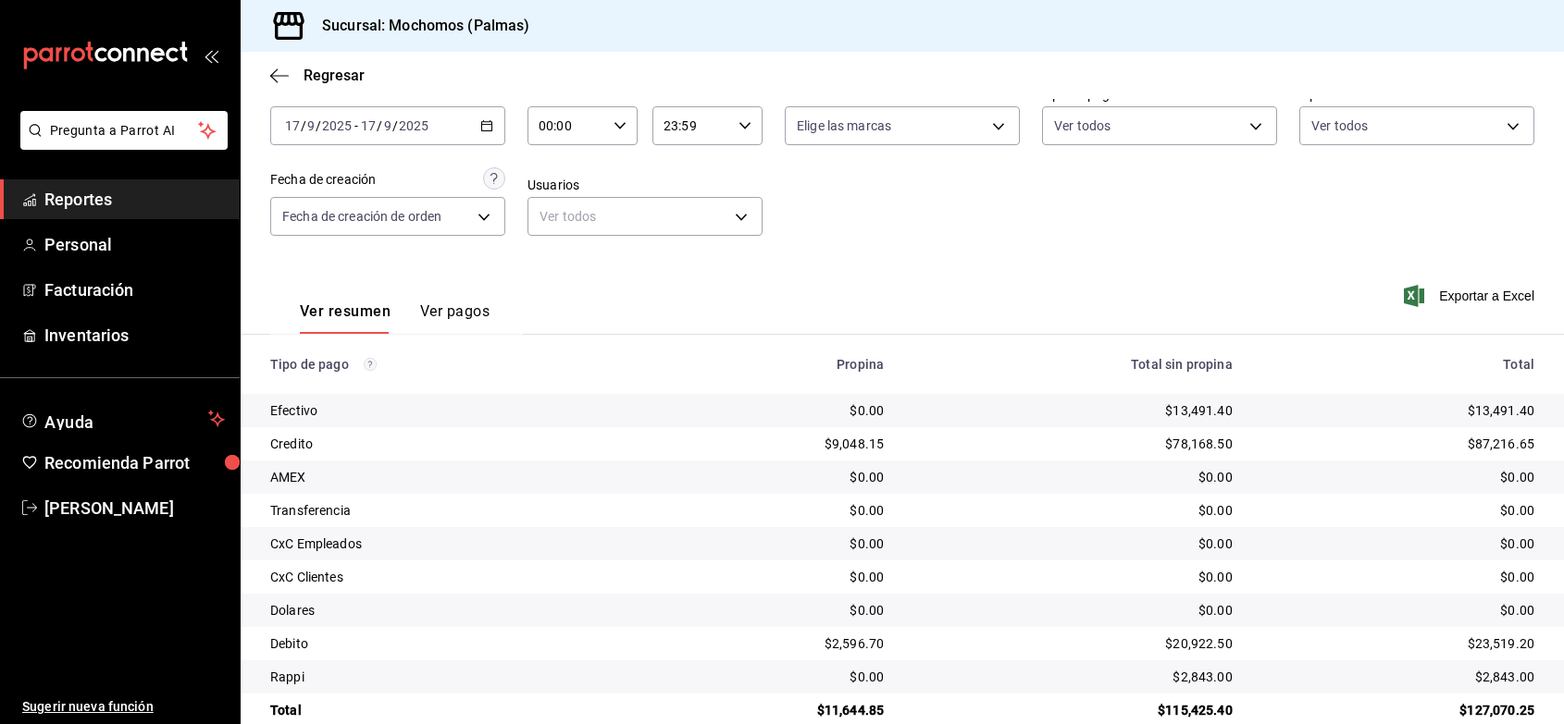
click at [1167, 681] on div "$2,843.00" at bounding box center [1072, 677] width 319 height 19
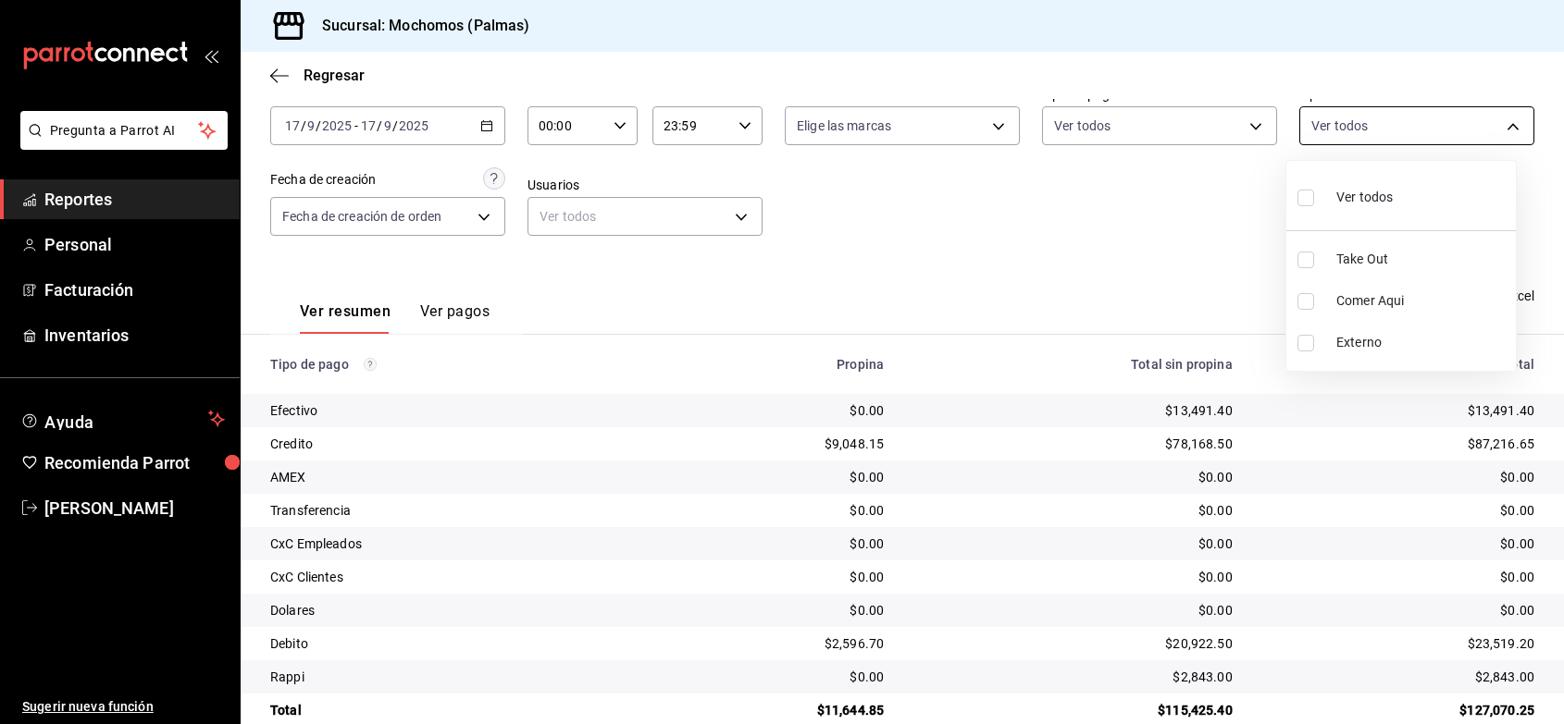
click at [1494, 130] on body "Pregunta a Parrot AI Reportes Personal Facturación Inventarios Ayuda Recomienda…" at bounding box center [782, 362] width 1564 height 724
click at [1362, 262] on span "Take Out" at bounding box center [1422, 259] width 172 height 19
type input "1406dacc-122d-474b-a961-72adf1b142d8"
checkbox input "true"
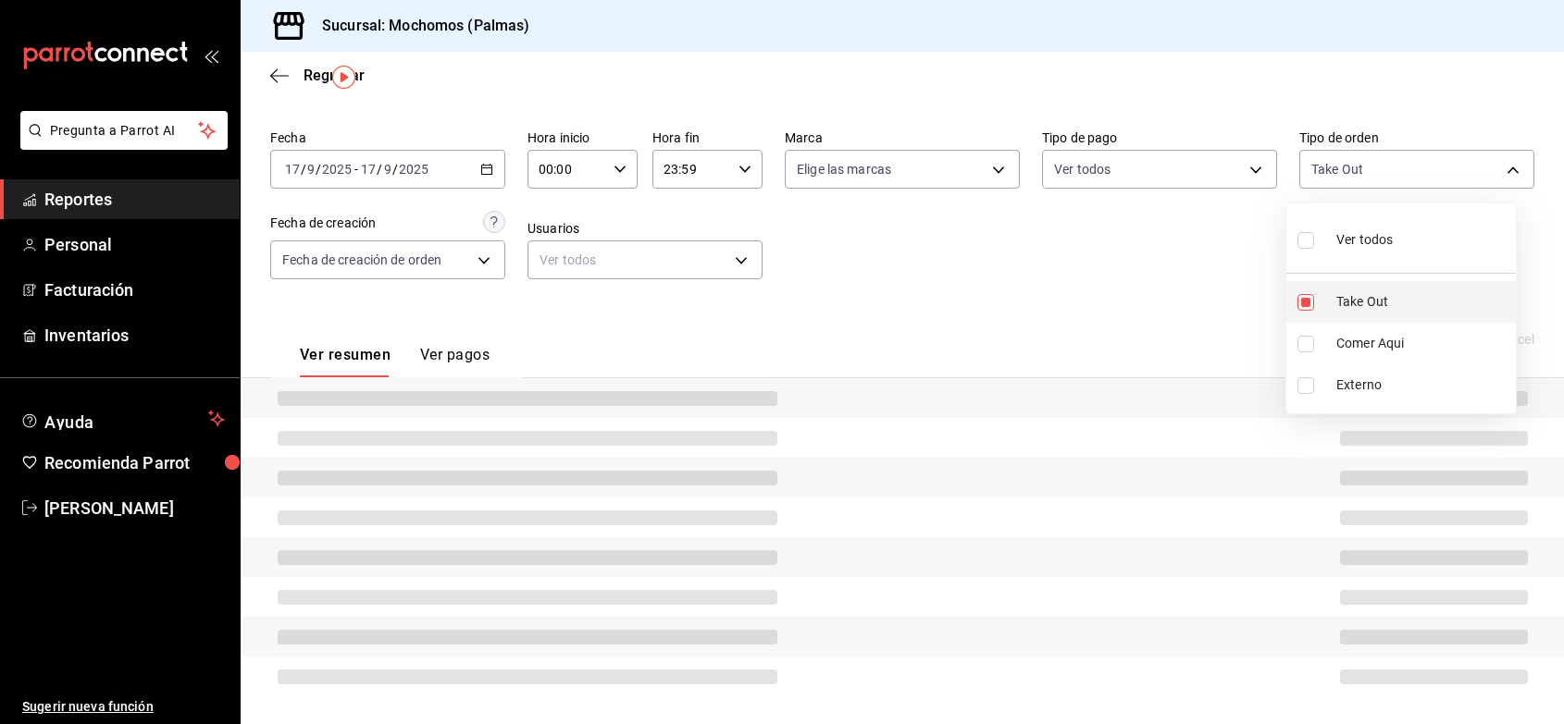
scroll to position [93, 0]
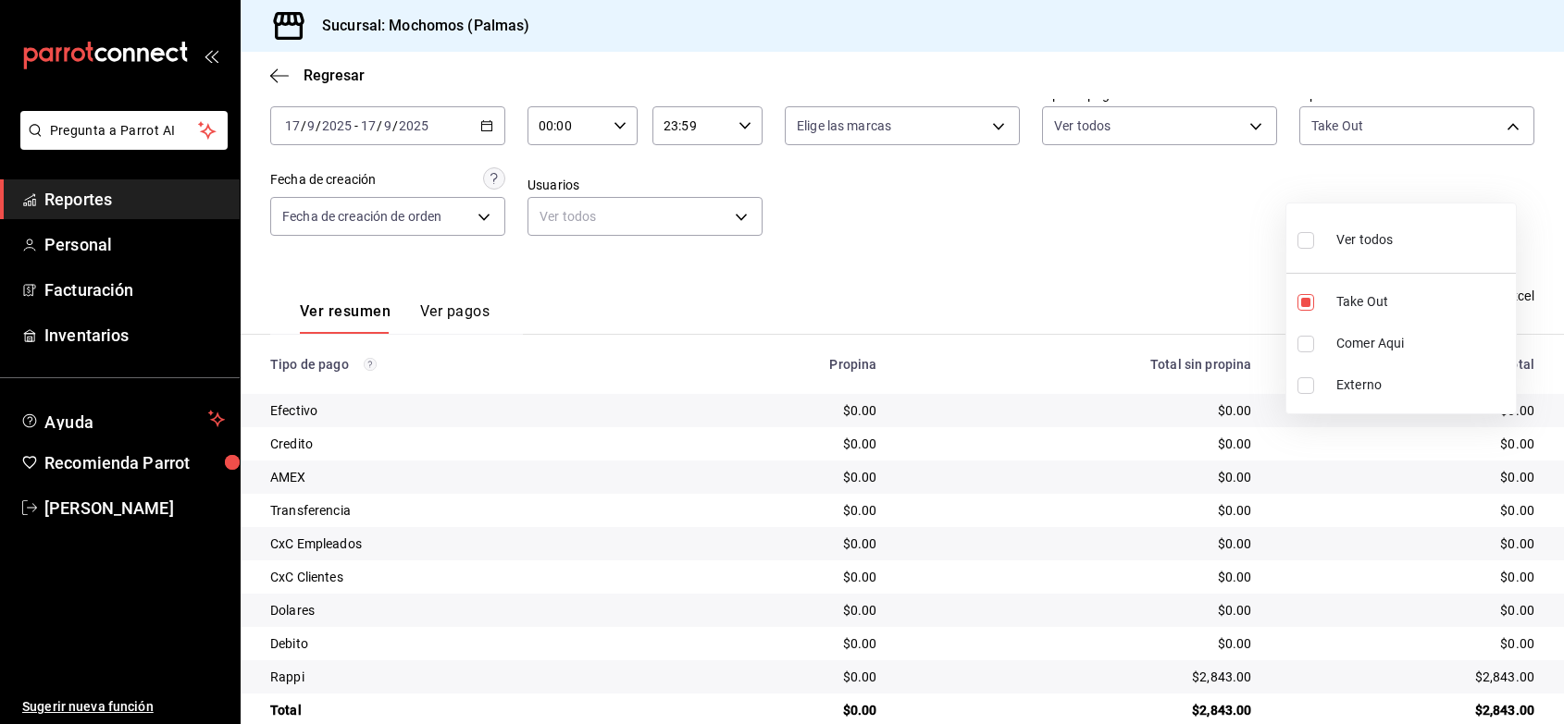
click at [1084, 246] on div at bounding box center [782, 362] width 1564 height 724
click at [1490, 127] on body "Pregunta a Parrot AI Reportes Personal Facturación Inventarios Ayuda Recomienda…" at bounding box center [782, 362] width 1564 height 724
click at [1375, 199] on span "Ver todos" at bounding box center [1364, 197] width 56 height 19
type input "1406dacc-122d-474b-a961-72adf1b142d8,23052771-8e1b-43e3-b7da-1a661d939937,EXTER…"
checkbox input "true"
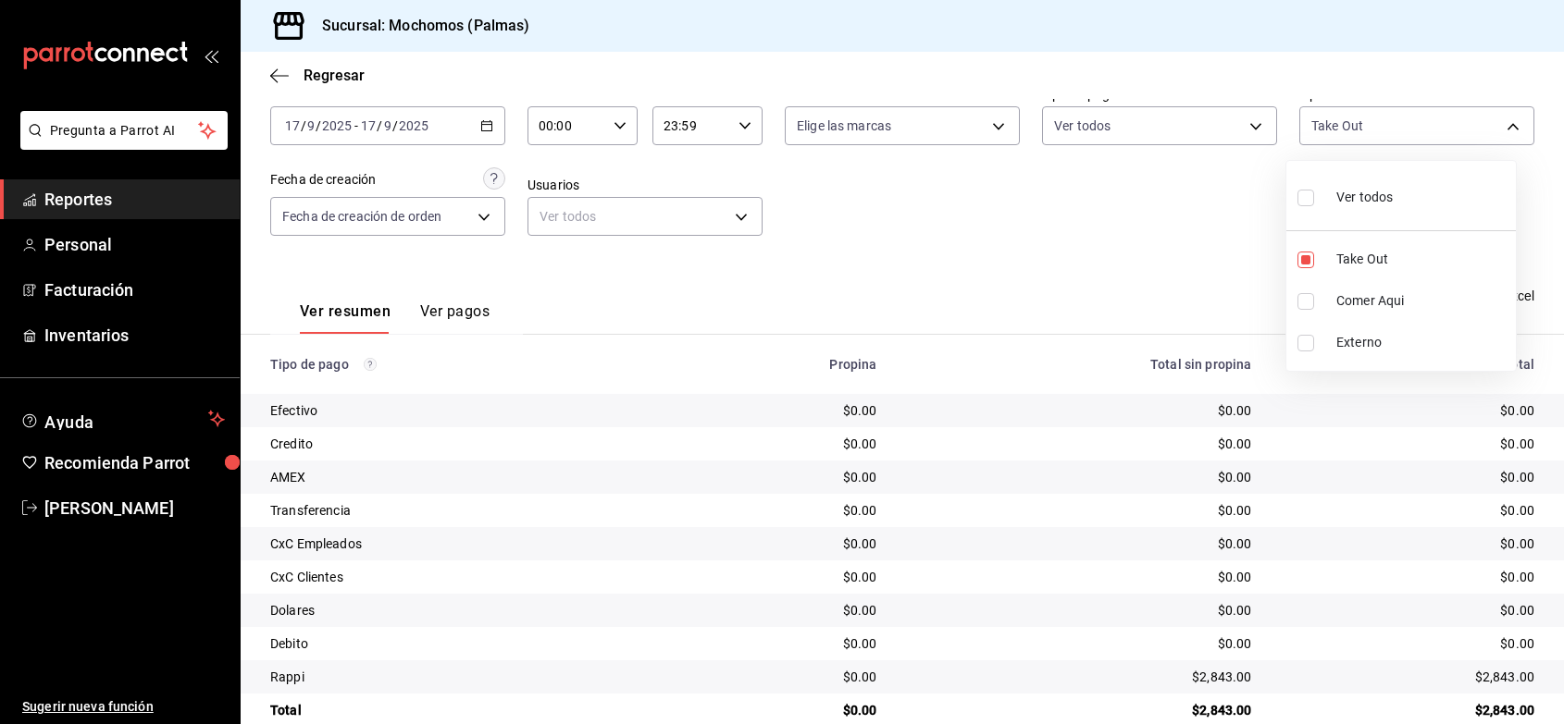
checkbox input "true"
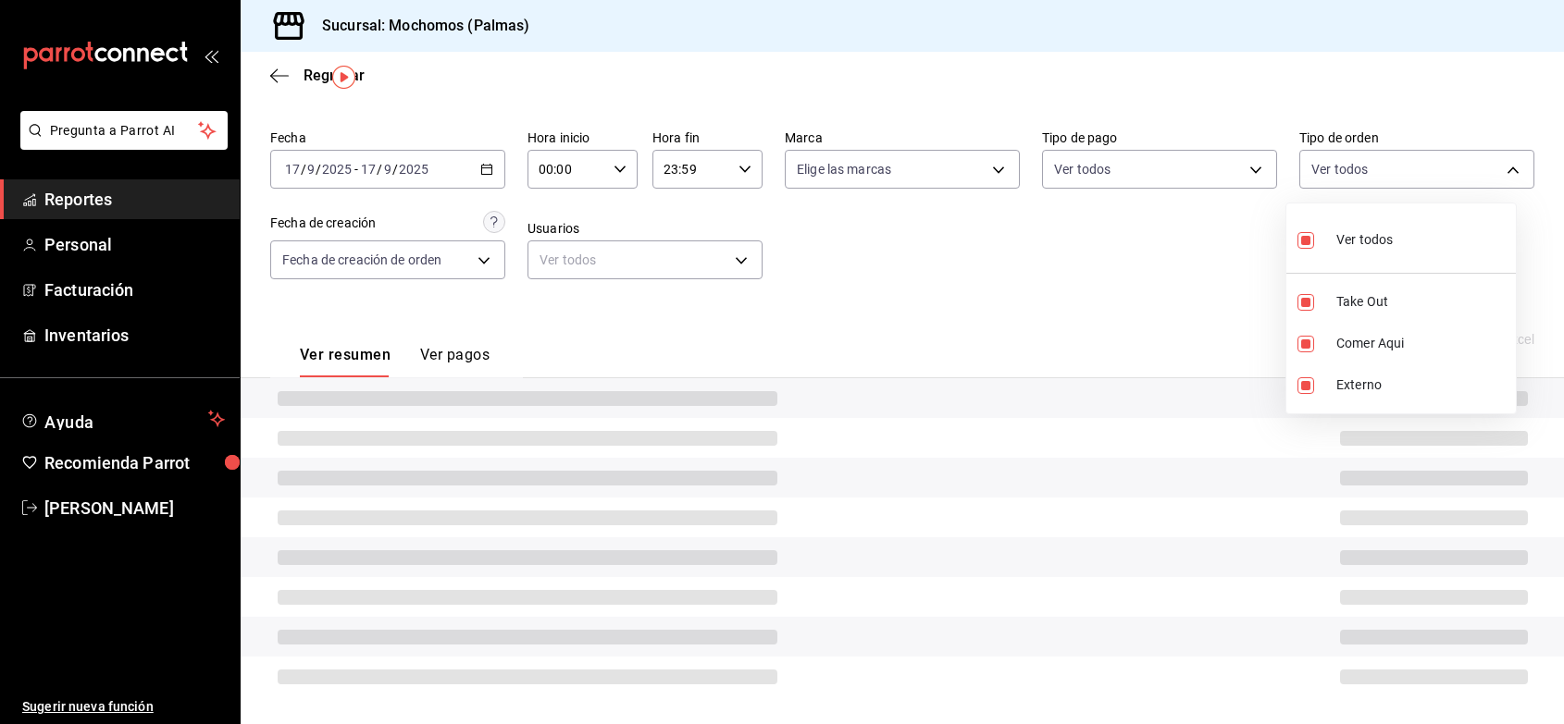
scroll to position [93, 0]
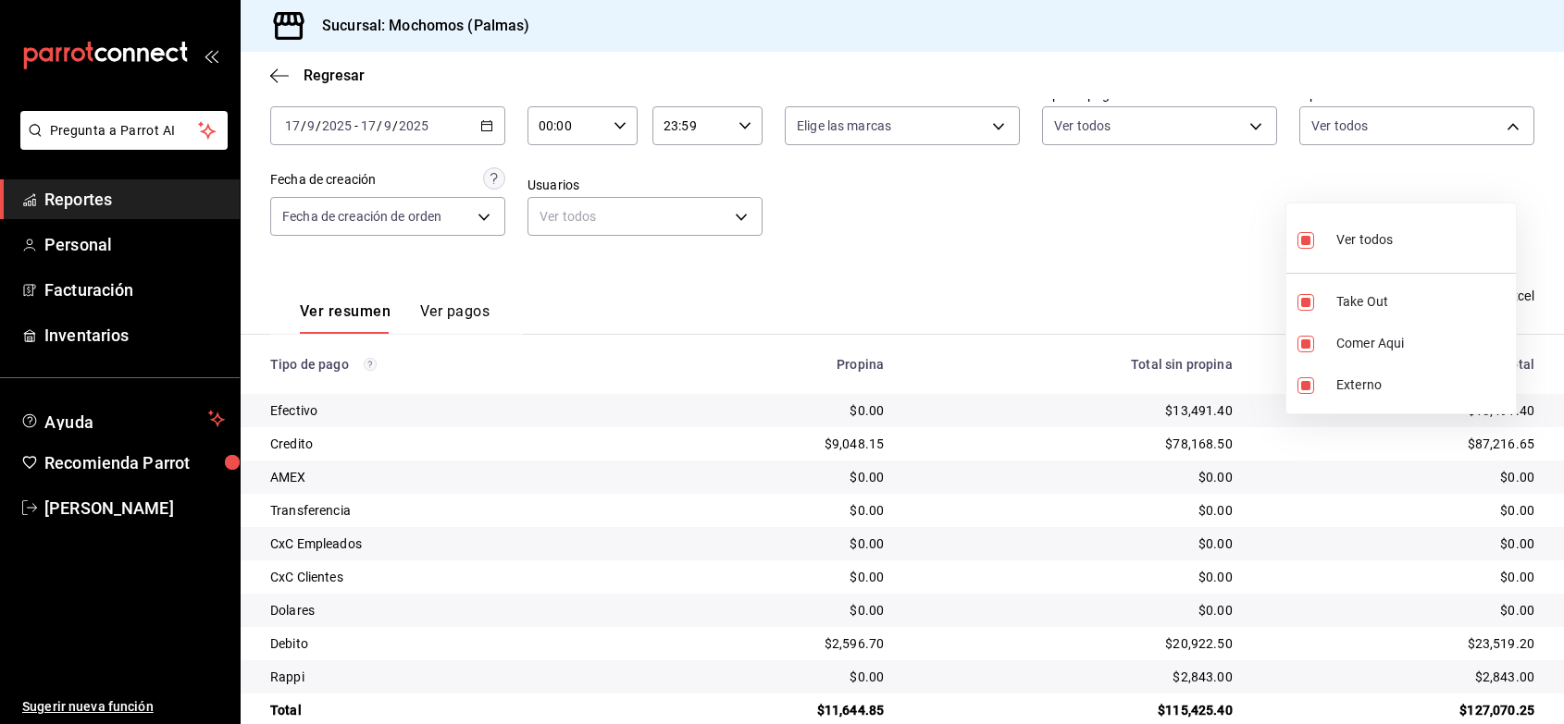
click at [1272, 229] on div at bounding box center [782, 362] width 1564 height 724
click at [344, 80] on span "Regresar" at bounding box center [333, 76] width 61 height 18
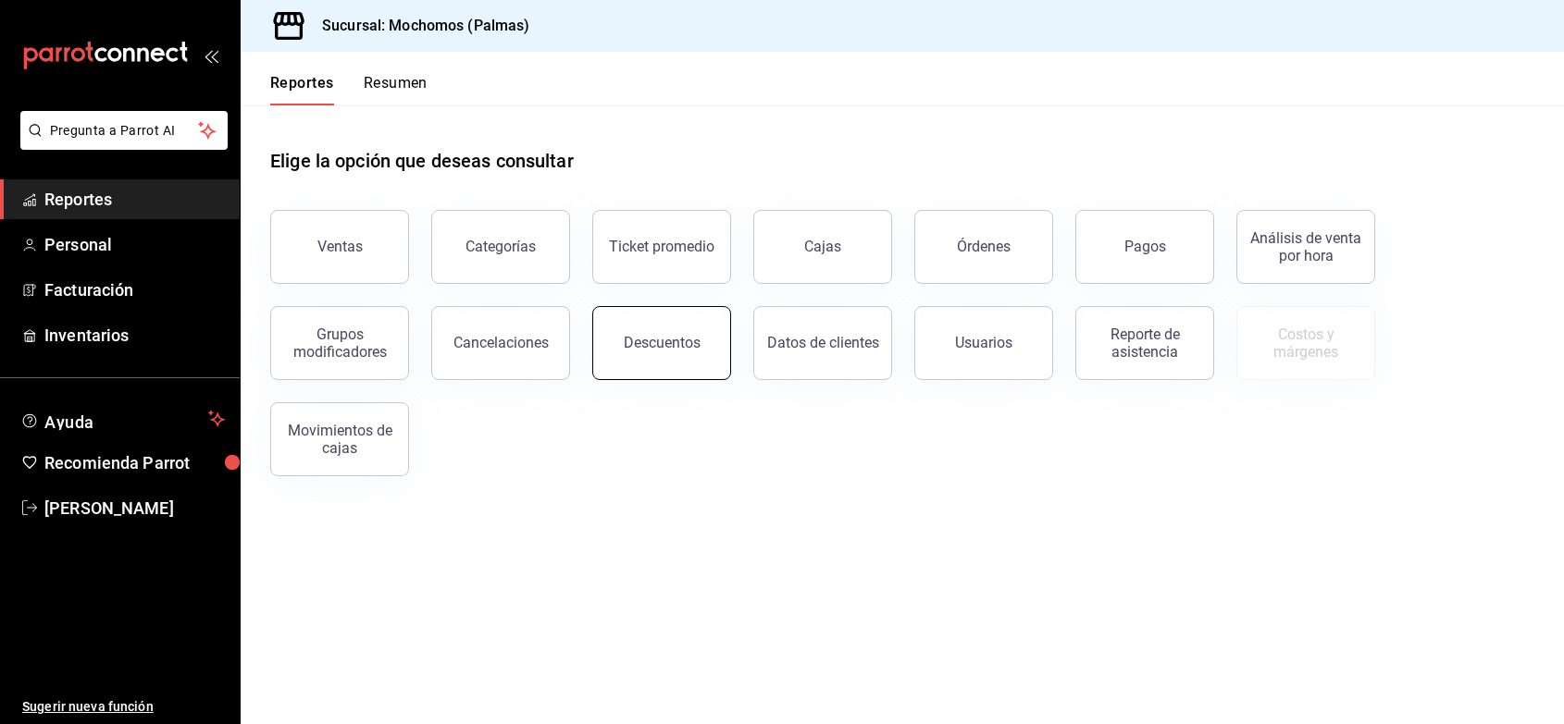
click at [641, 331] on button "Descuentos" at bounding box center [661, 343] width 139 height 74
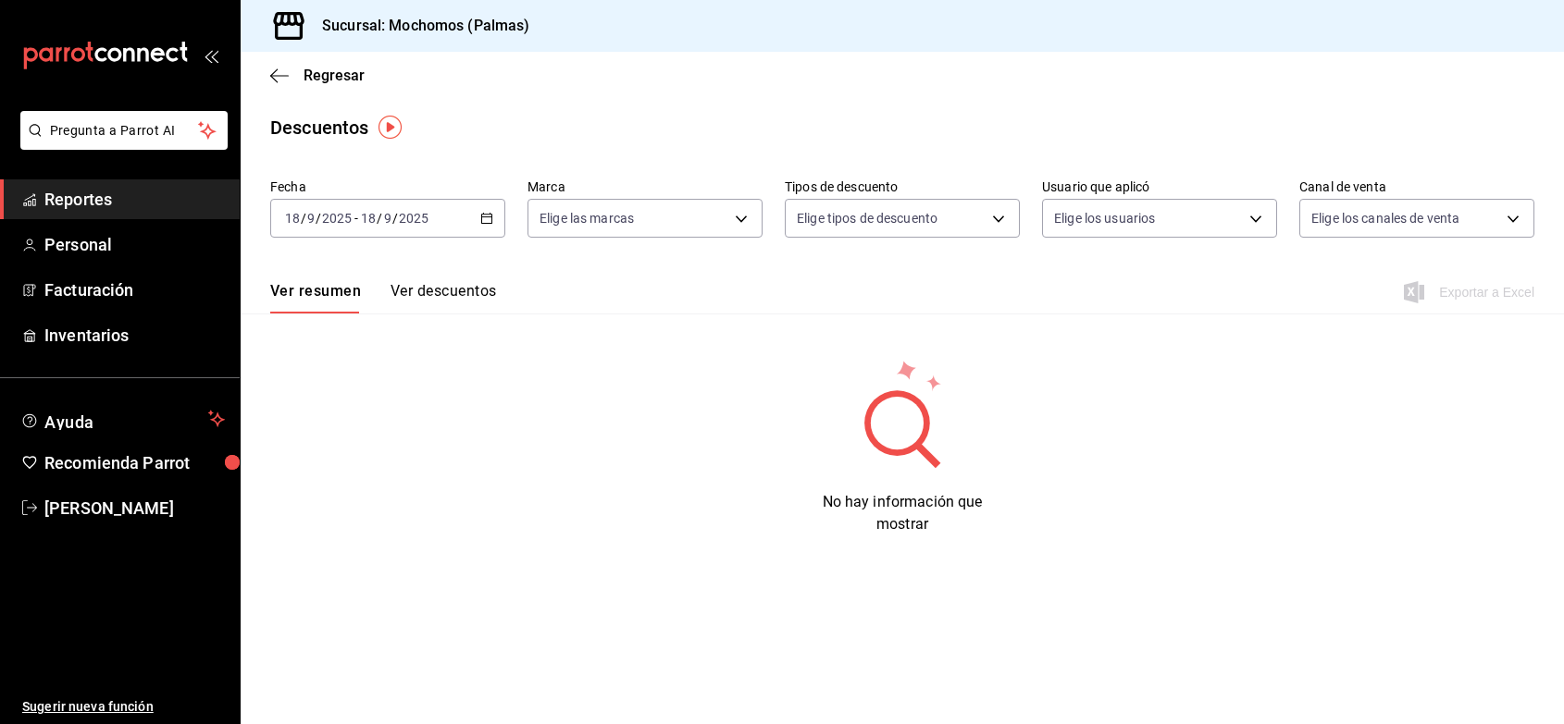
click at [484, 217] on icon "button" at bounding box center [486, 218] width 13 height 13
click at [382, 307] on span "Ayer" at bounding box center [357, 315] width 143 height 19
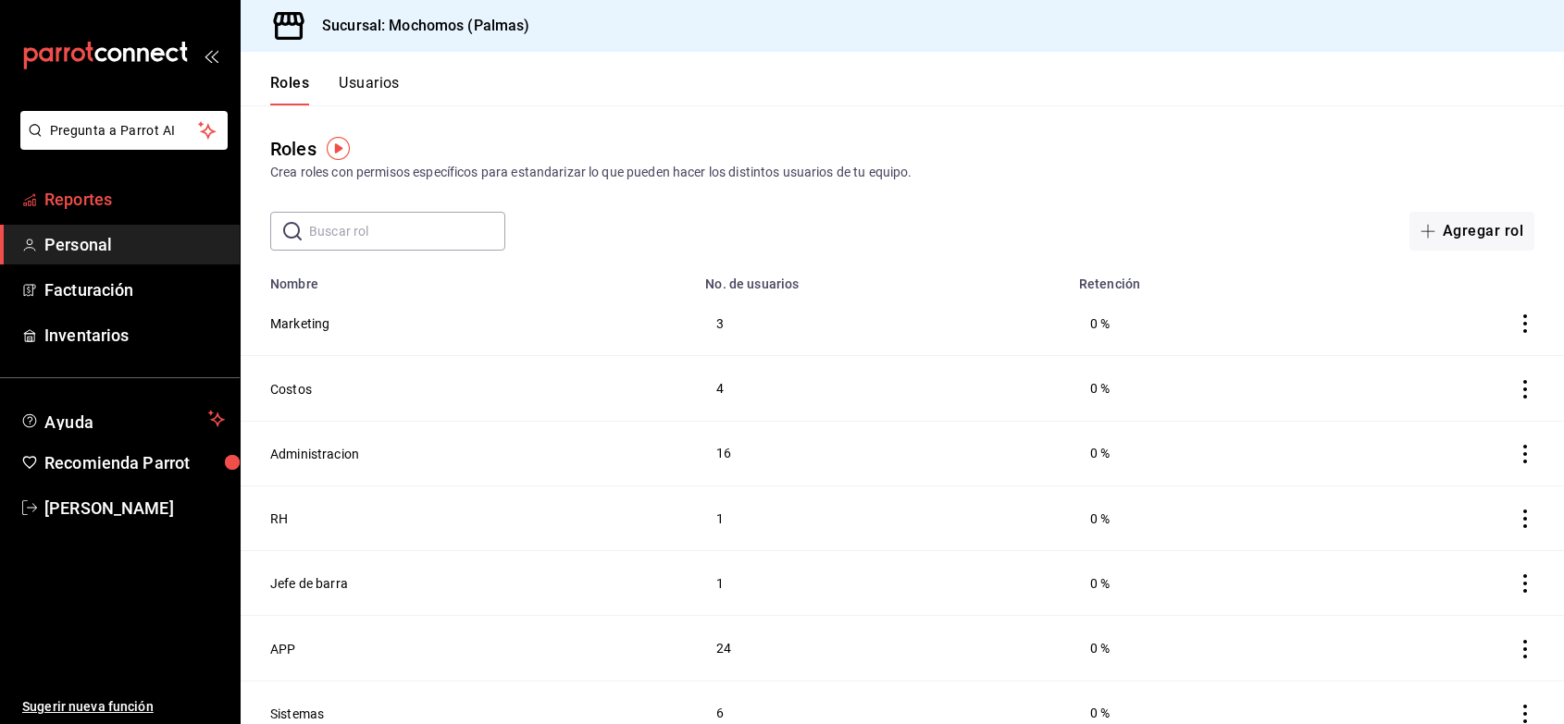
click at [114, 187] on span "Reportes" at bounding box center [134, 199] width 180 height 25
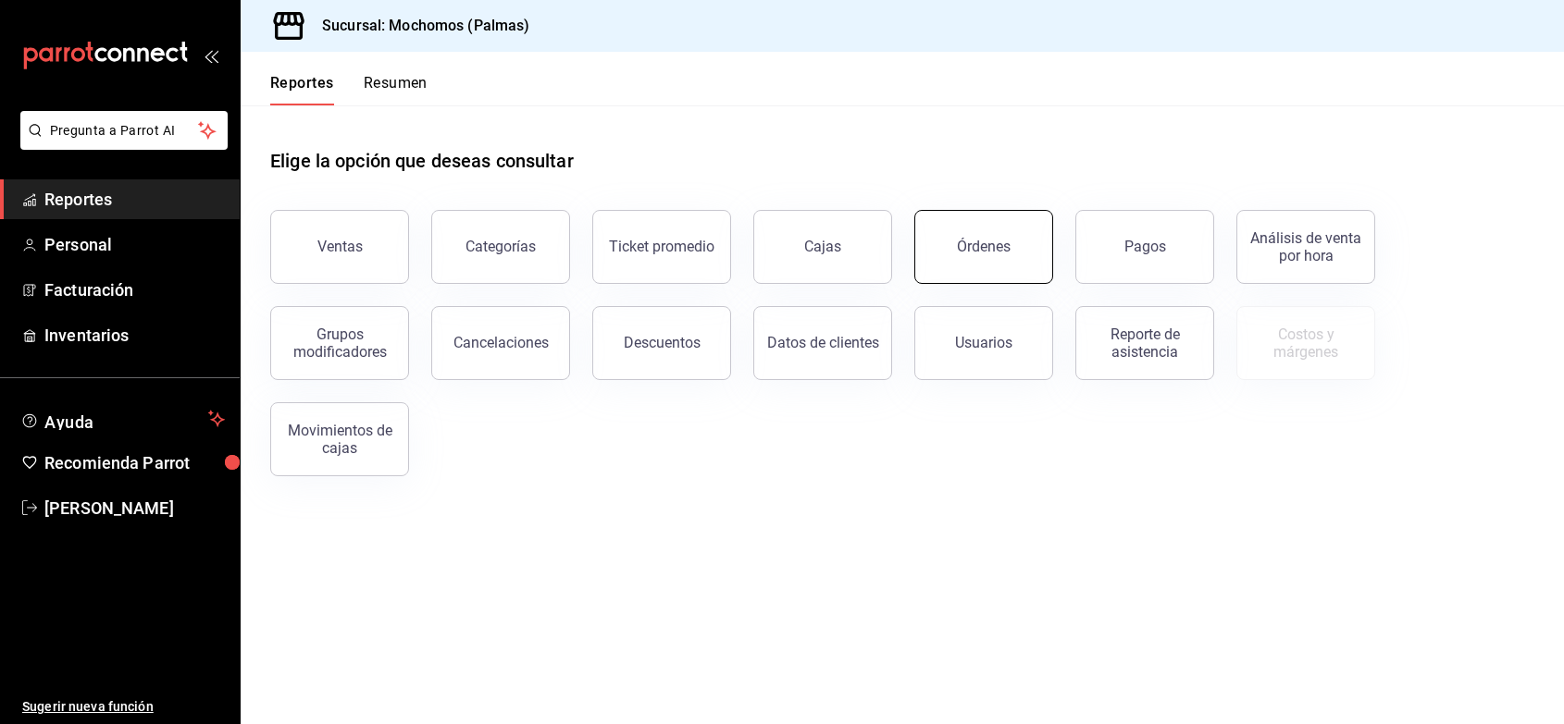
click at [981, 239] on div "Órdenes" at bounding box center [984, 247] width 54 height 18
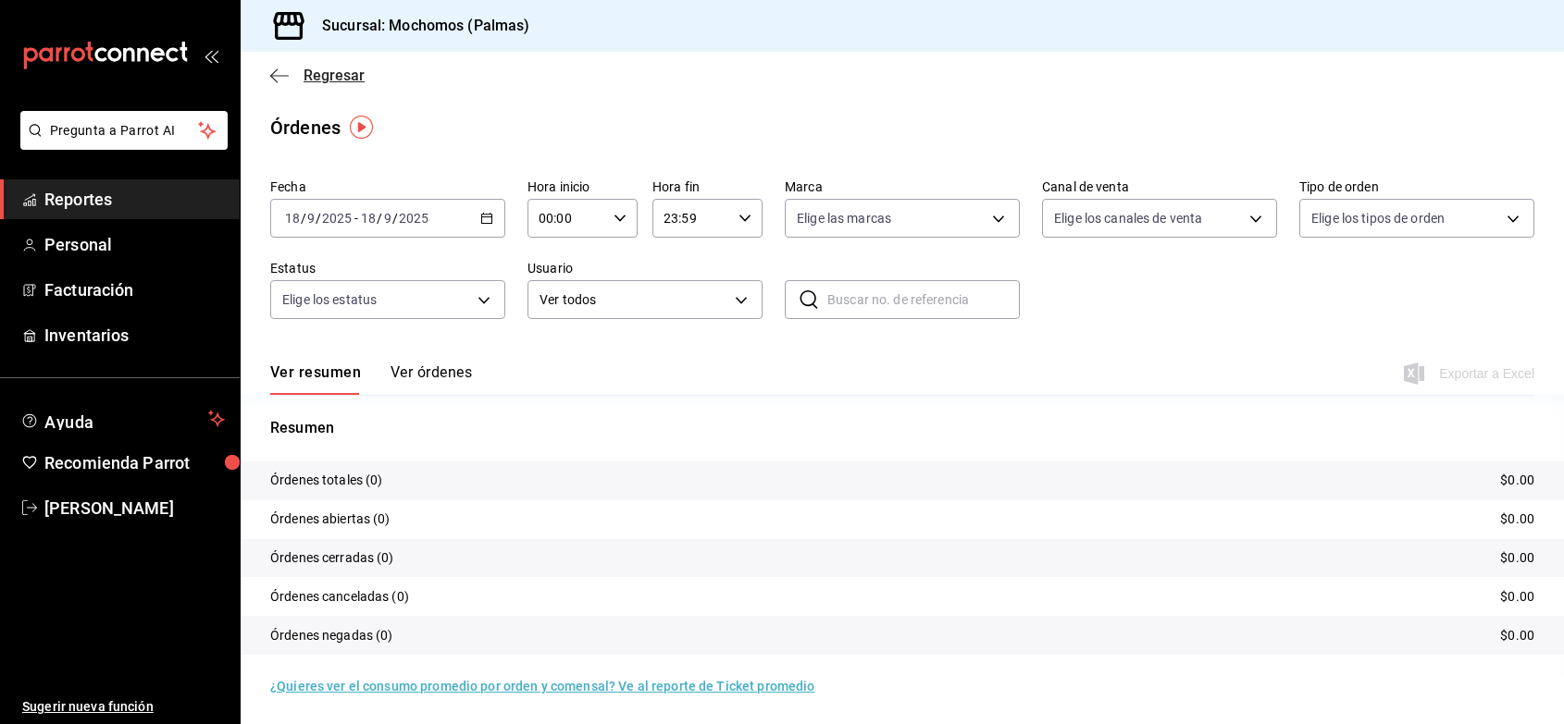
click at [340, 80] on span "Regresar" at bounding box center [333, 76] width 61 height 18
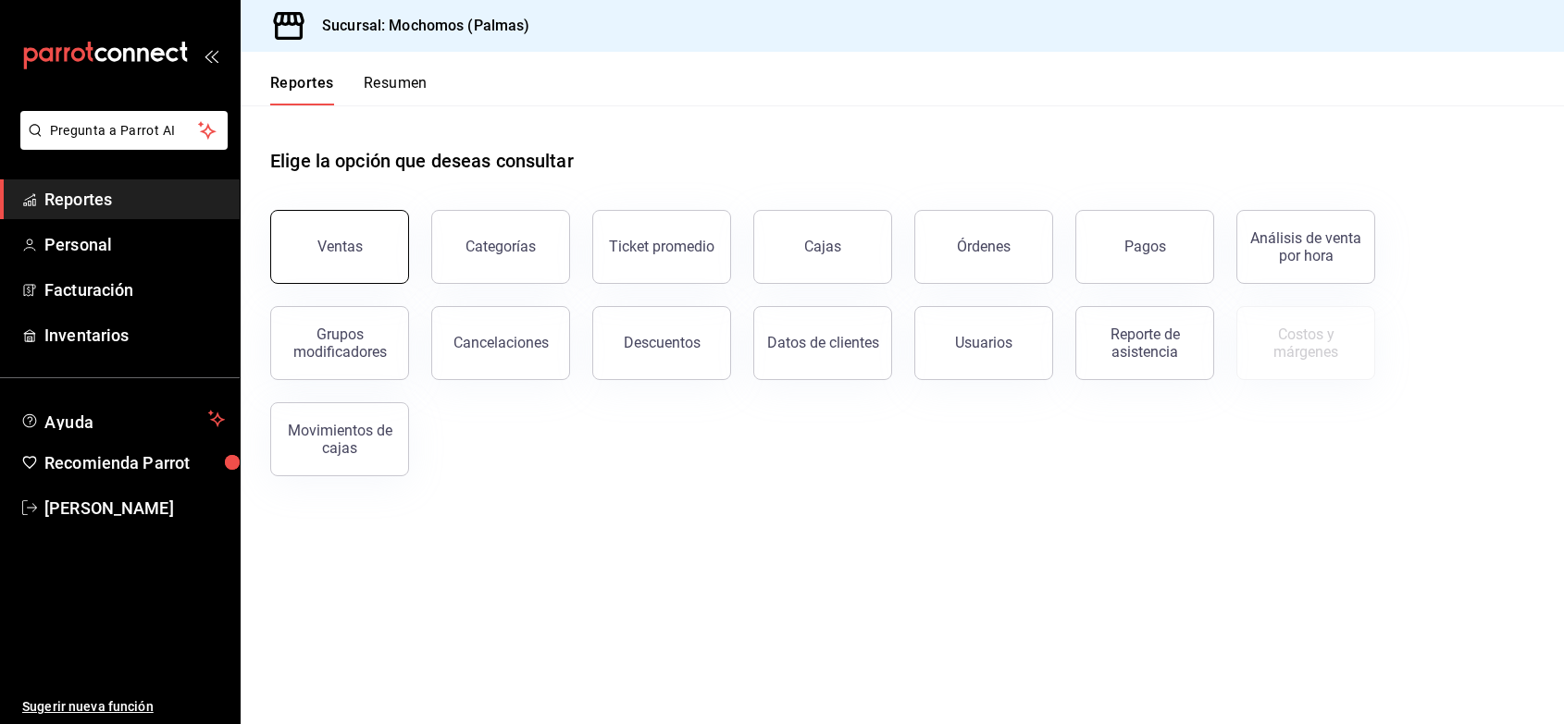
click at [356, 238] on div "Ventas" at bounding box center [339, 247] width 45 height 18
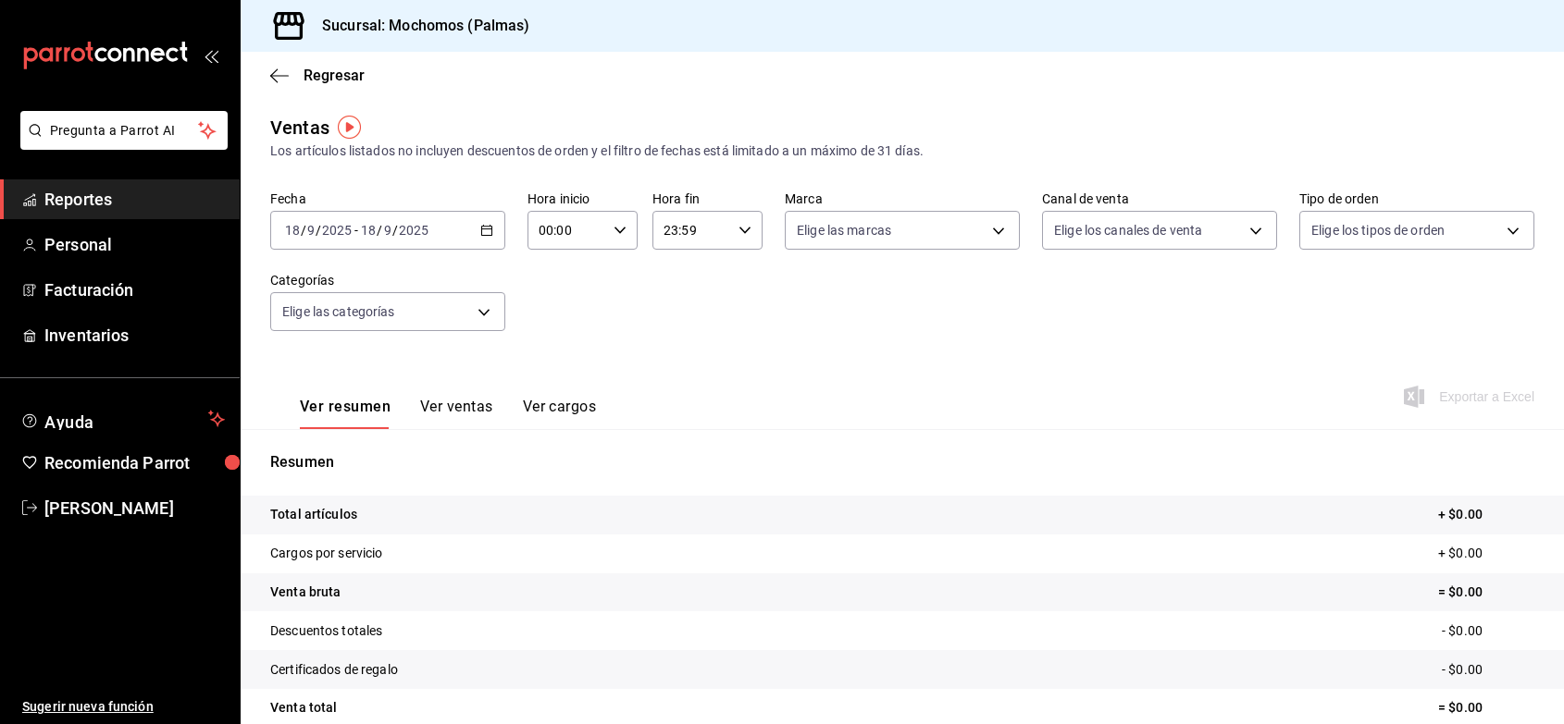
click at [438, 232] on div "2025-09-18 18 / 9 / 2025 - 2025-09-18 18 / 9 / 2025" at bounding box center [387, 230] width 235 height 39
click at [353, 326] on span "Ayer" at bounding box center [357, 327] width 143 height 19
click at [453, 401] on button "Ver ventas" at bounding box center [456, 413] width 73 height 31
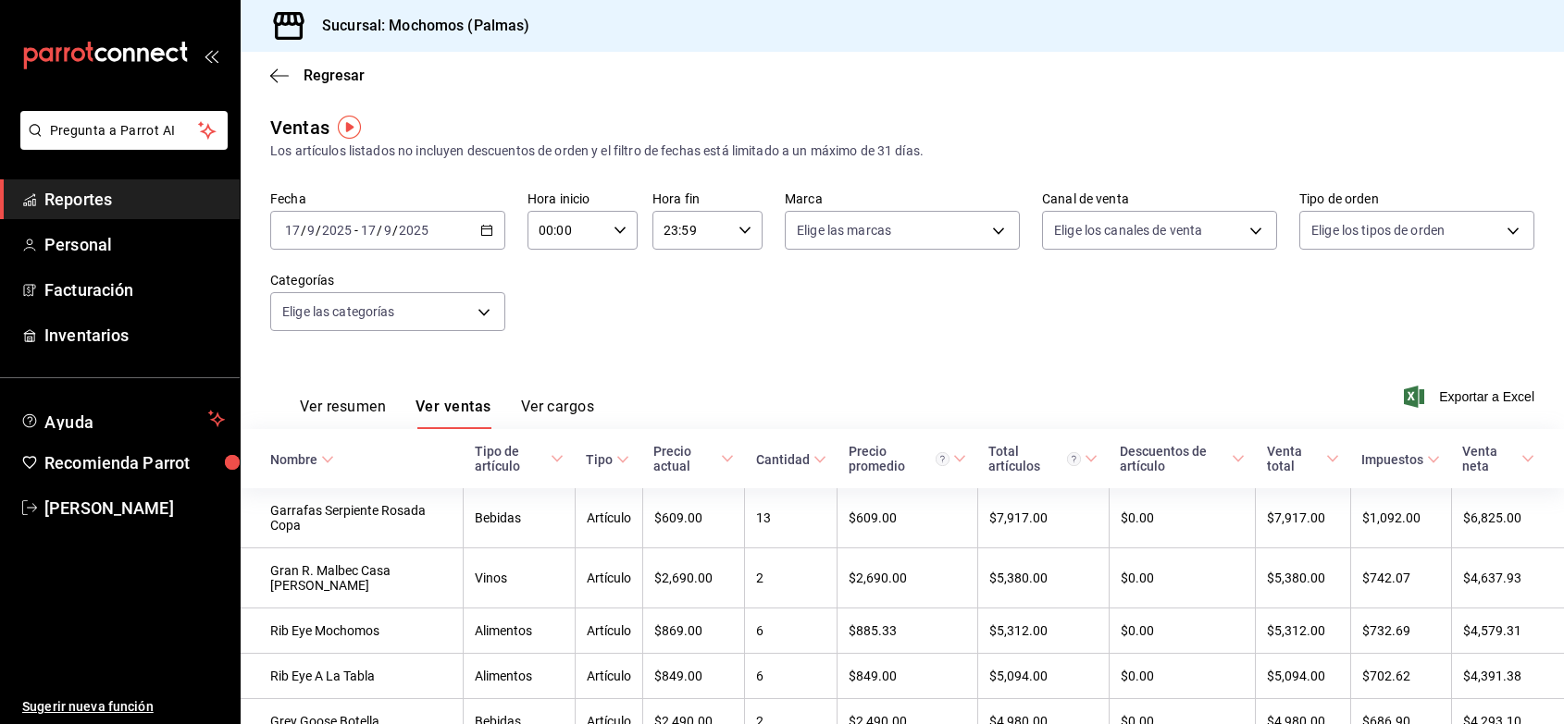
click at [325, 463] on icon at bounding box center [327, 459] width 13 height 13
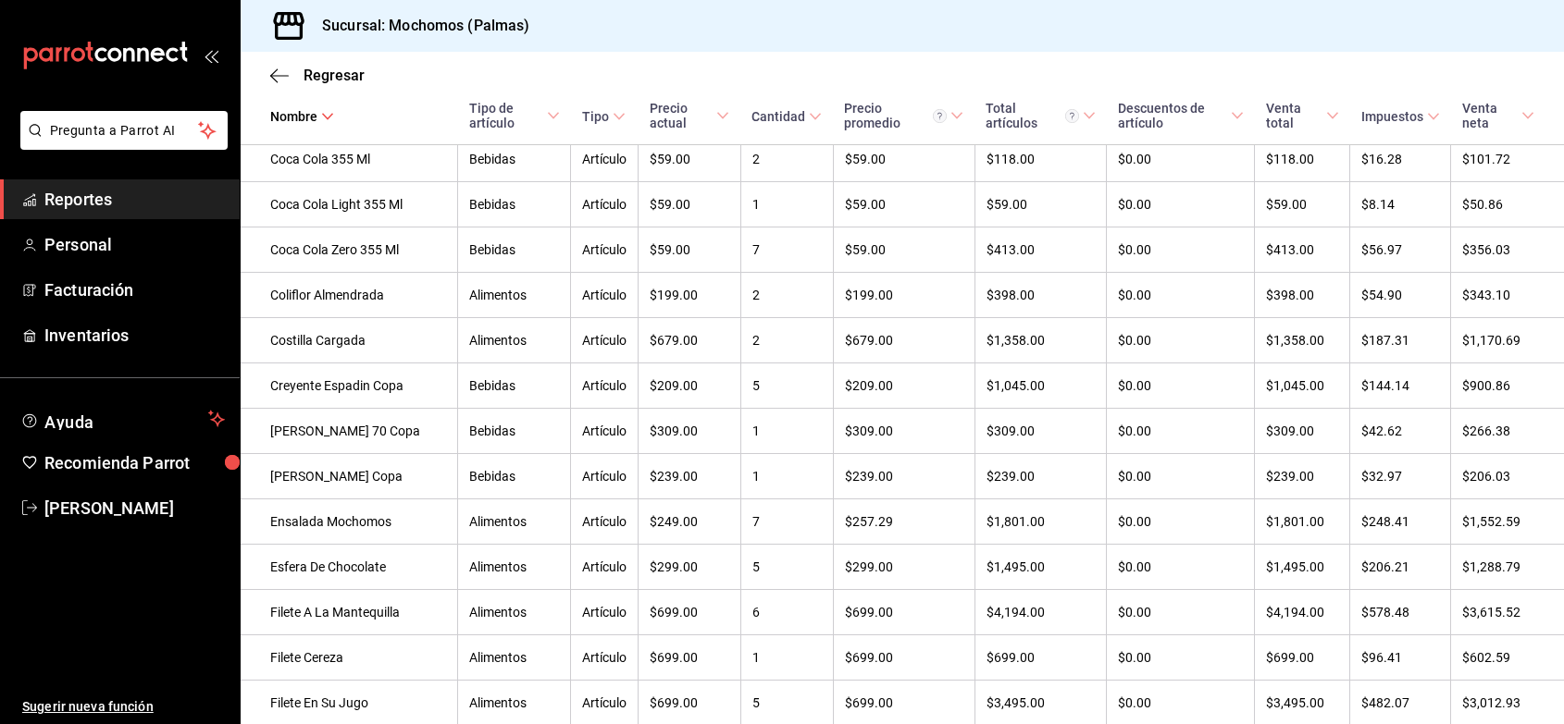
scroll to position [1834, 0]
